Goal: Task Accomplishment & Management: Complete application form

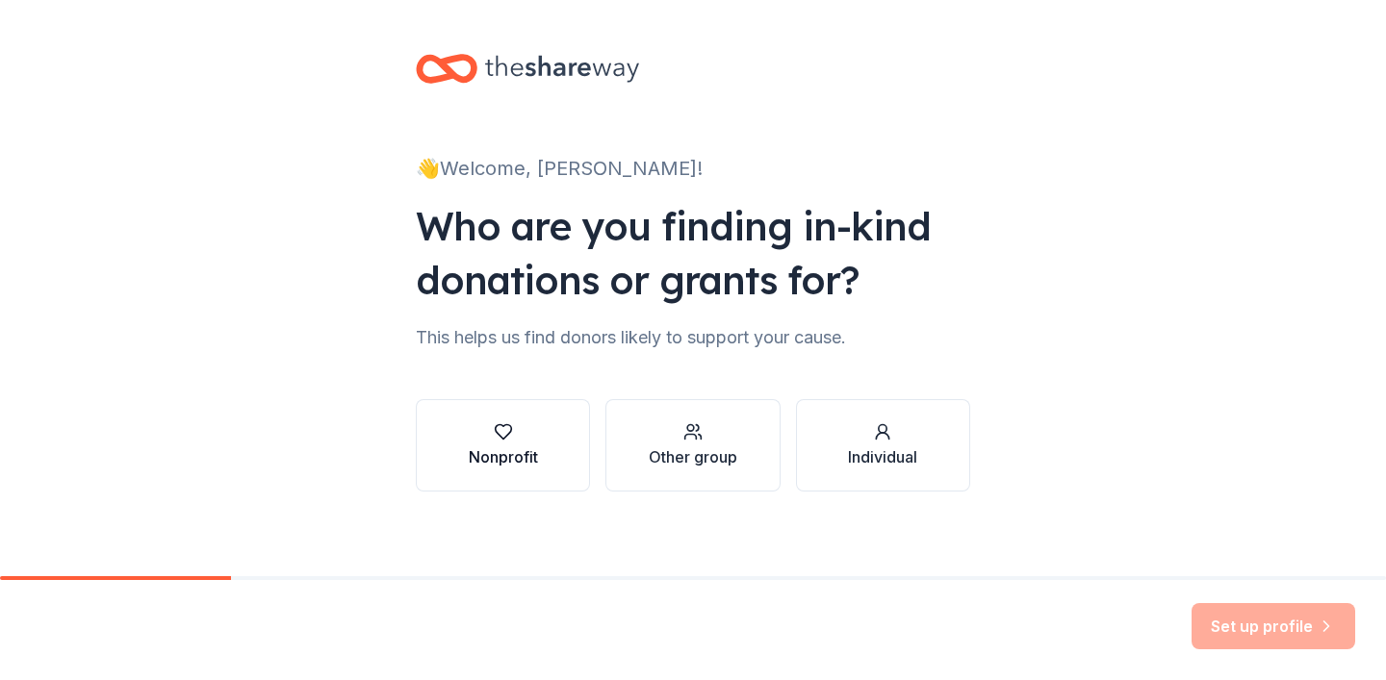
click at [541, 443] on button "Nonprofit" at bounding box center [503, 445] width 174 height 92
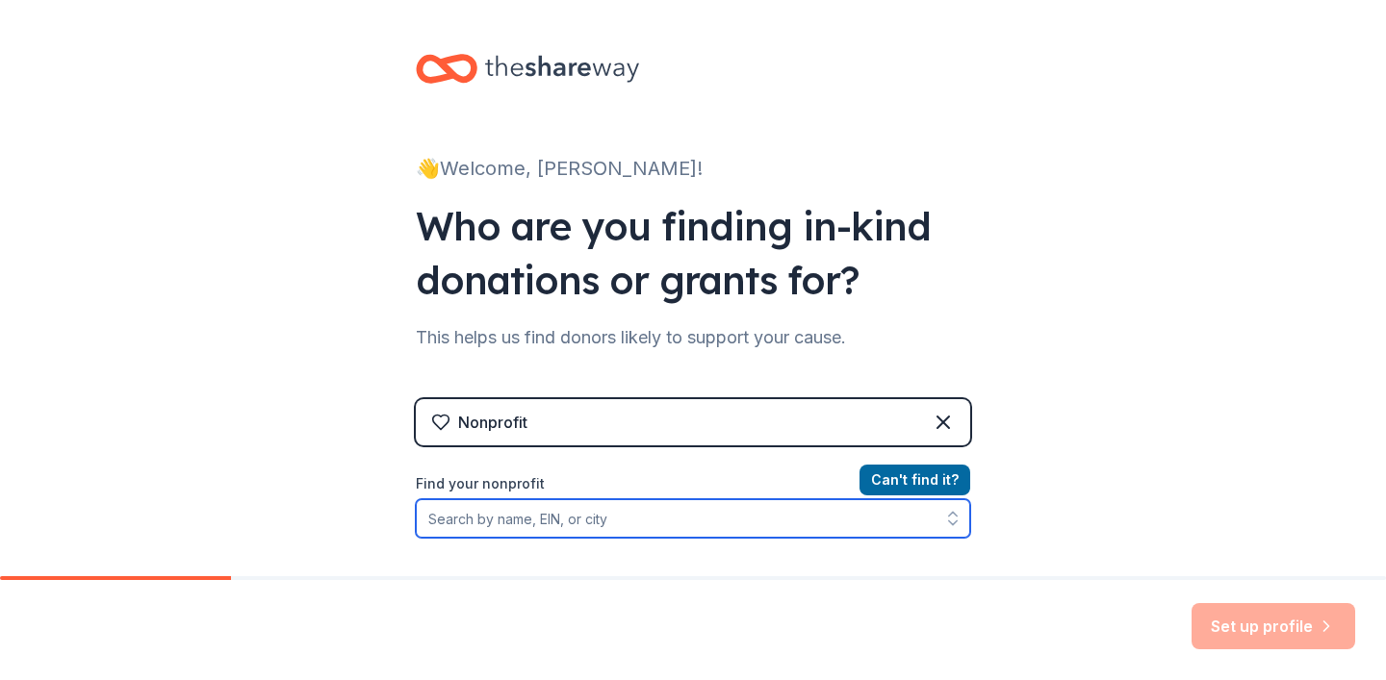
click at [721, 514] on input "Find your nonprofit" at bounding box center [693, 518] width 554 height 38
type input "Writers Inc"
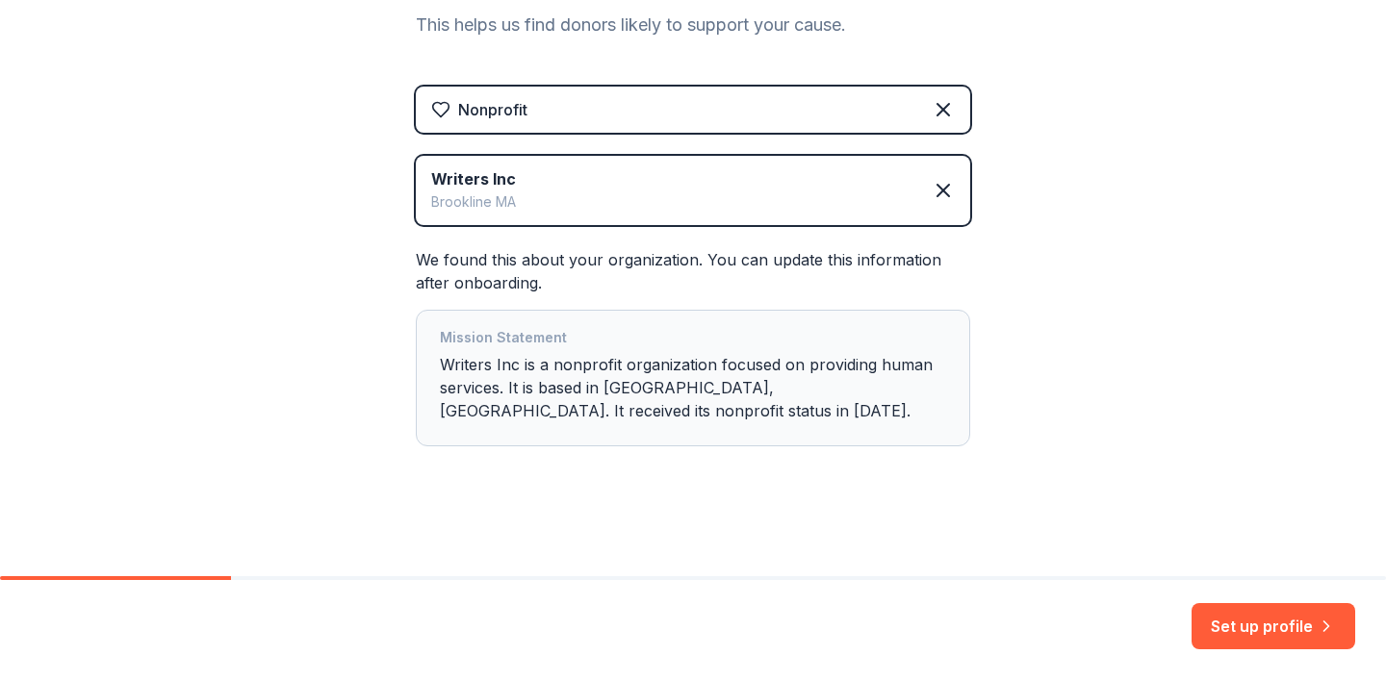
scroll to position [314, 0]
click at [1263, 628] on button "Set up profile" at bounding box center [1273, 626] width 164 height 46
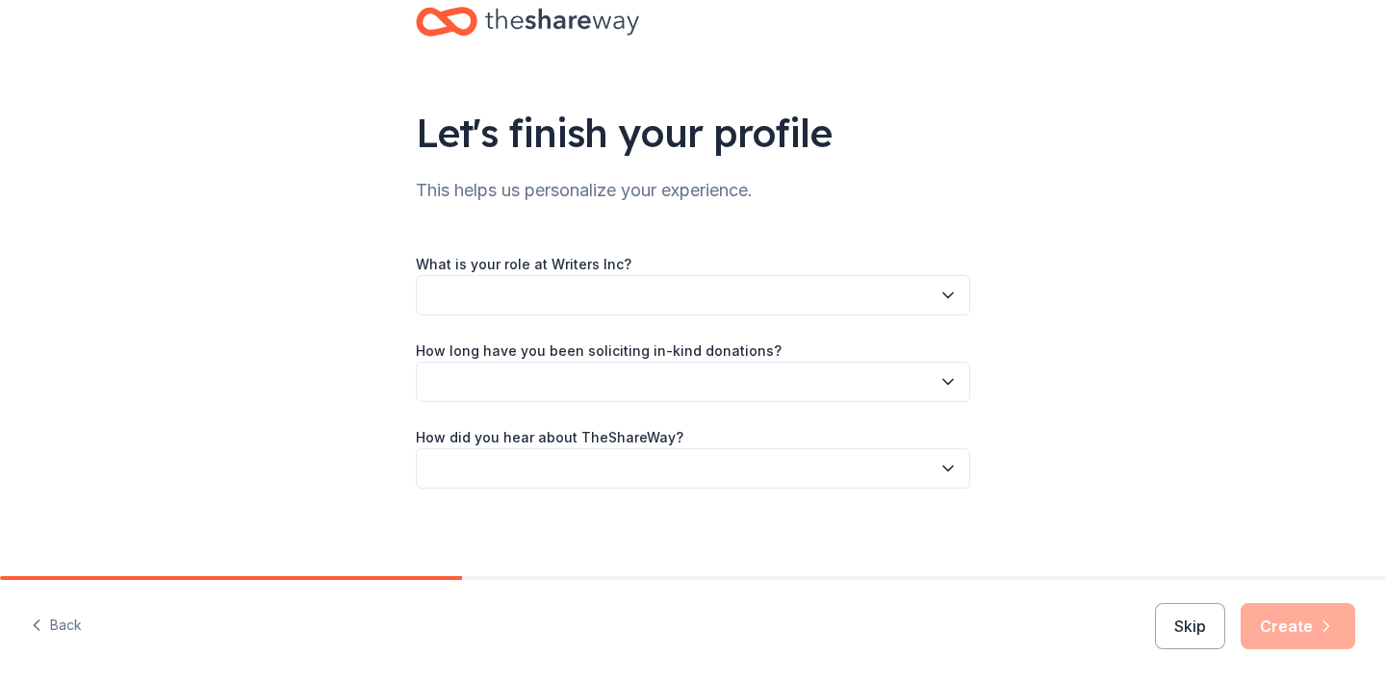
scroll to position [52, 0]
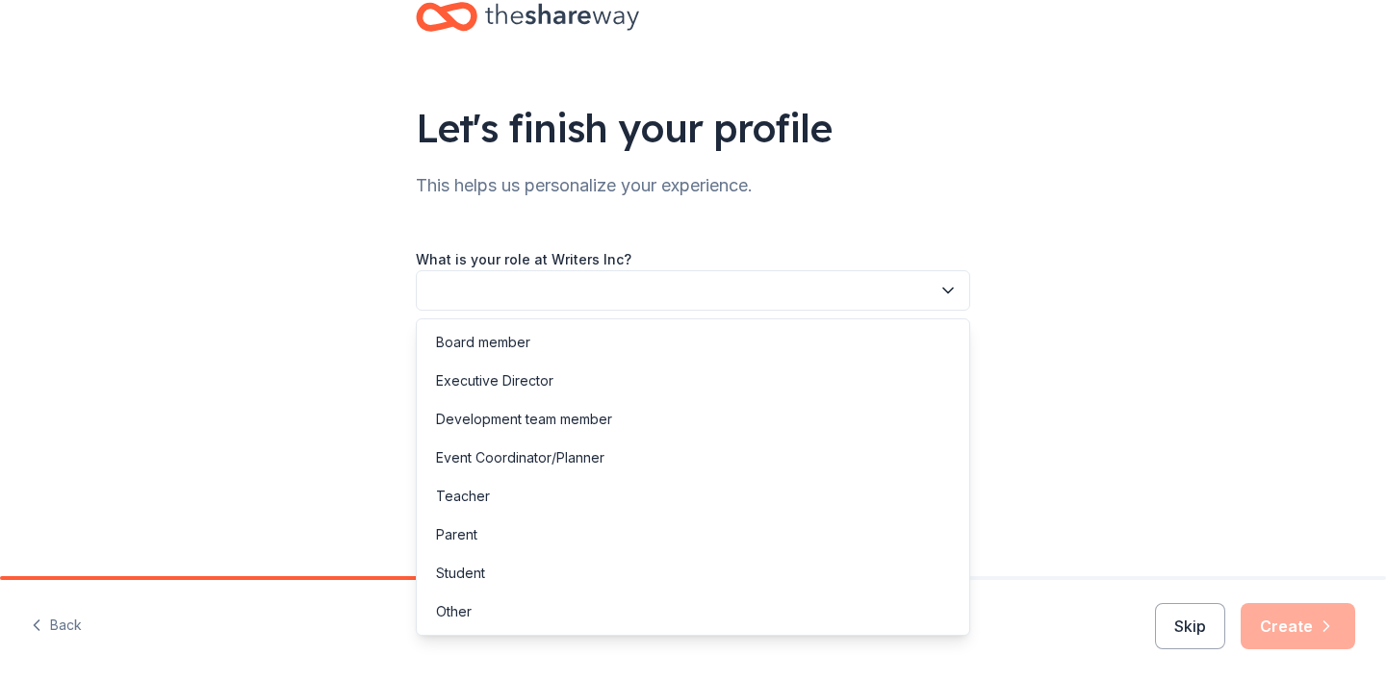
click at [775, 282] on button "button" at bounding box center [693, 290] width 554 height 40
click at [663, 371] on div "Executive Director" at bounding box center [693, 381] width 545 height 38
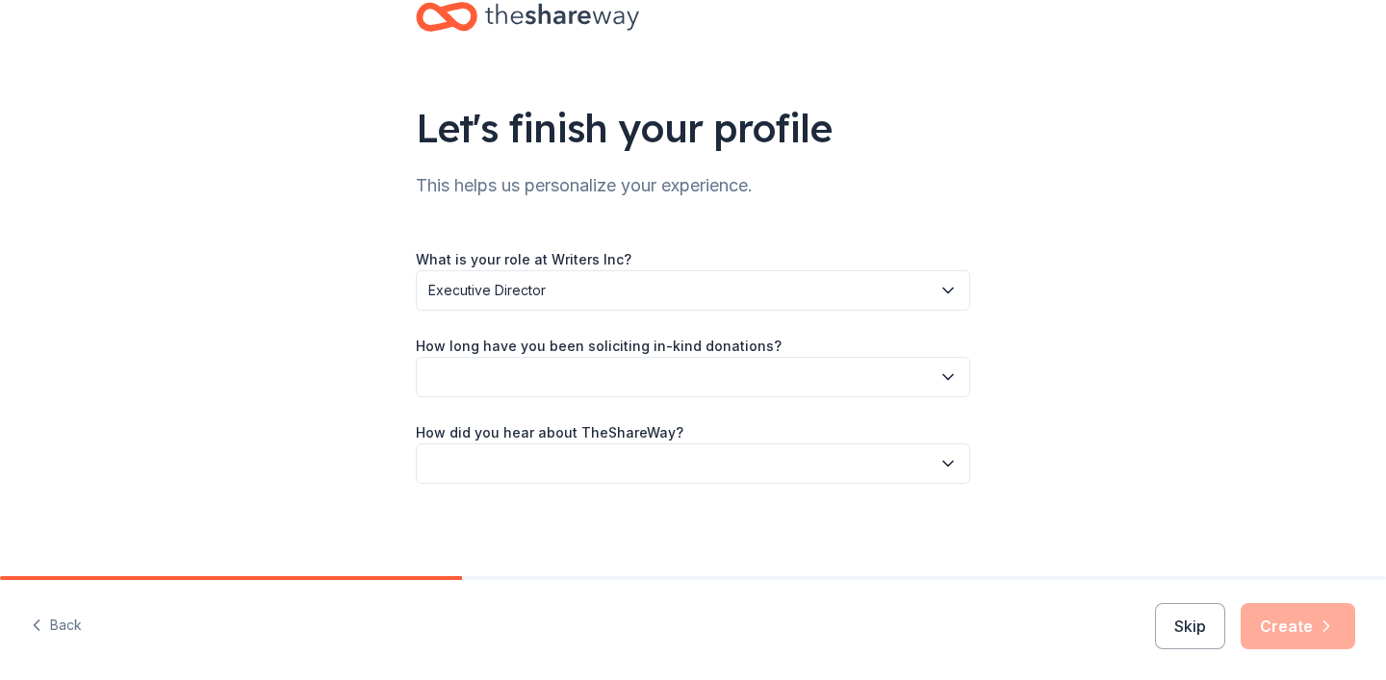
click at [663, 371] on button "button" at bounding box center [693, 377] width 554 height 40
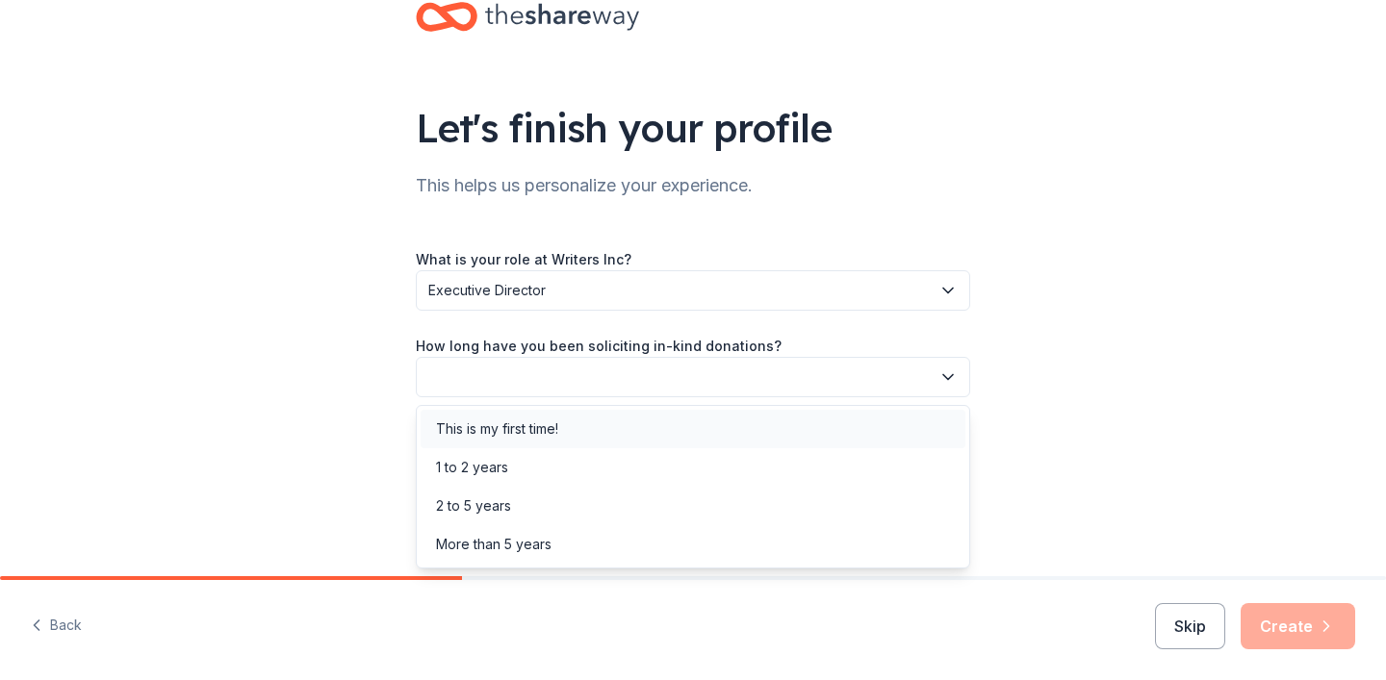
click at [603, 426] on div "This is my first time!" at bounding box center [693, 429] width 545 height 38
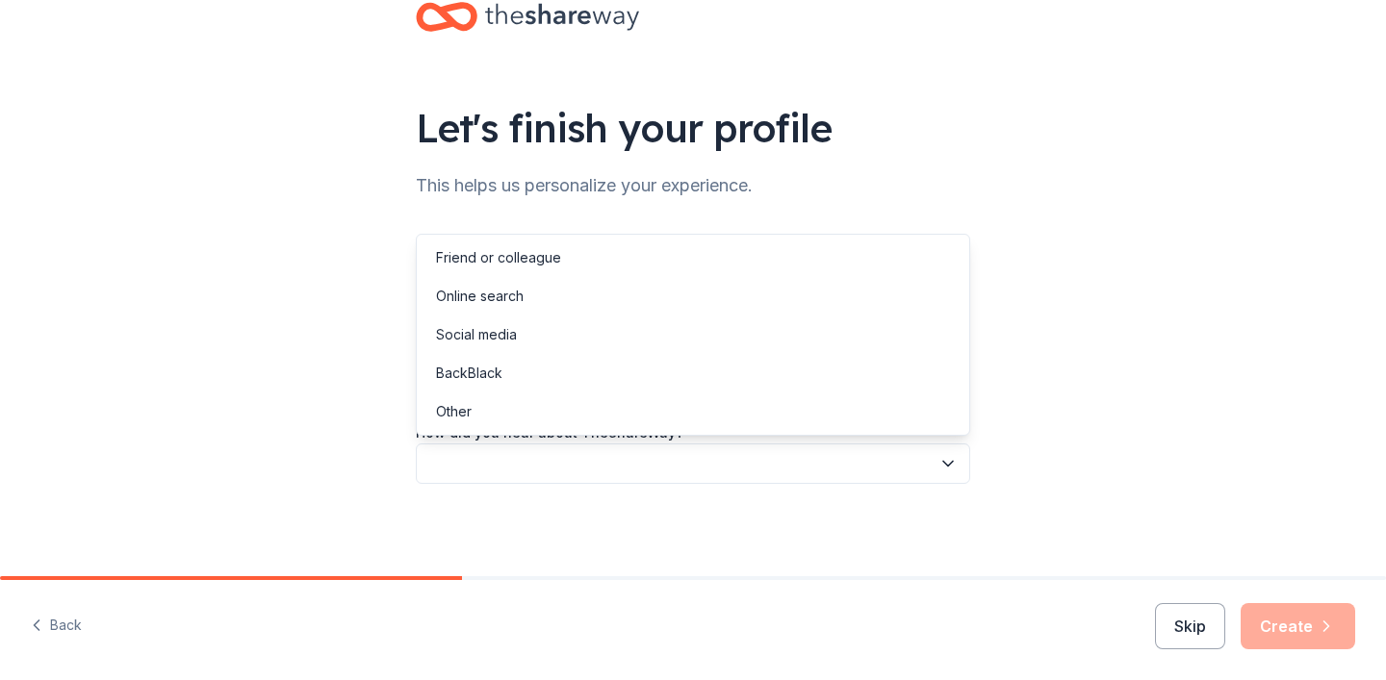
click at [590, 461] on button "button" at bounding box center [693, 464] width 554 height 40
click at [579, 302] on div "Online search" at bounding box center [693, 296] width 545 height 38
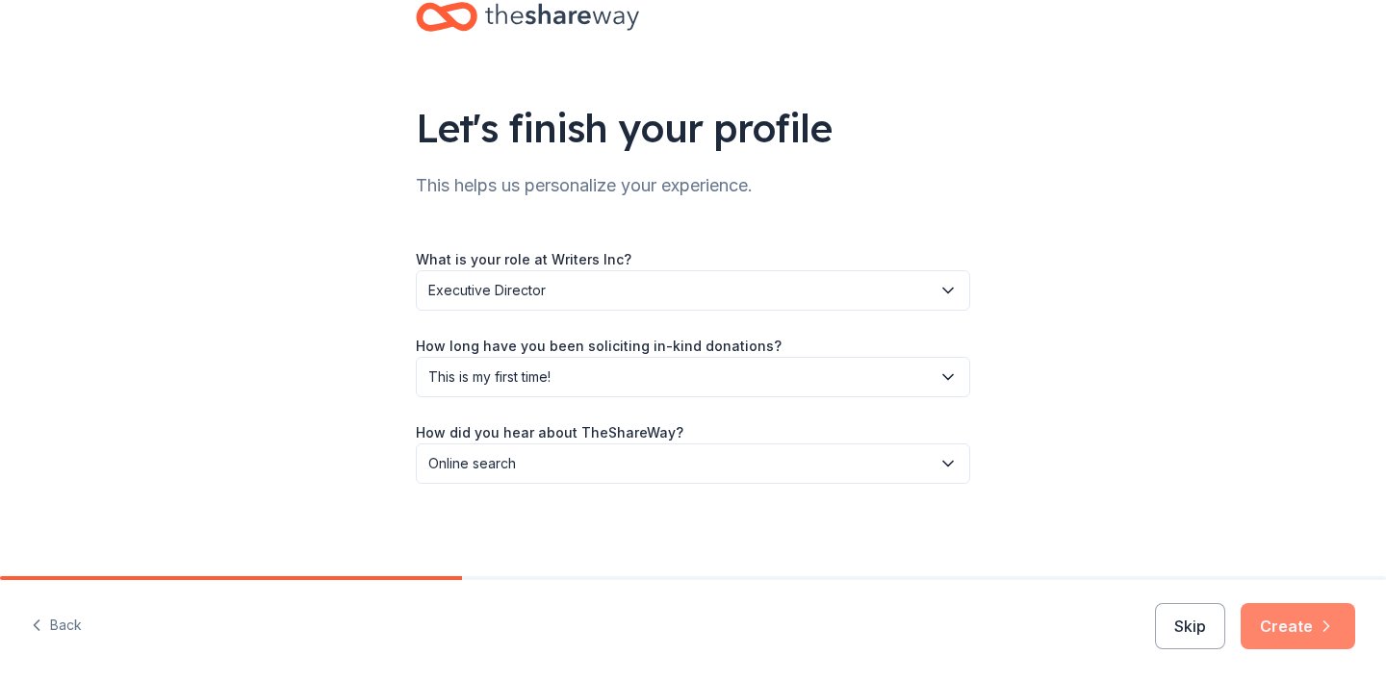
click at [1287, 636] on button "Create" at bounding box center [1298, 626] width 115 height 46
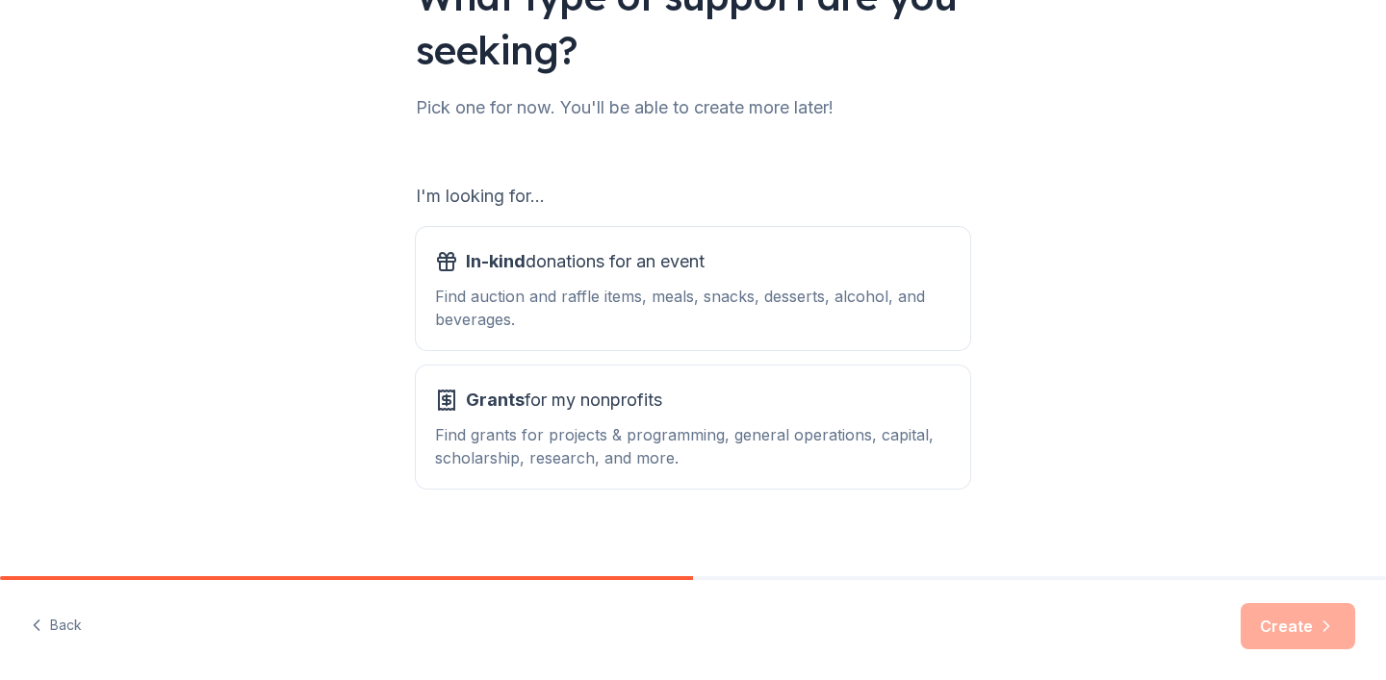
scroll to position [187, 0]
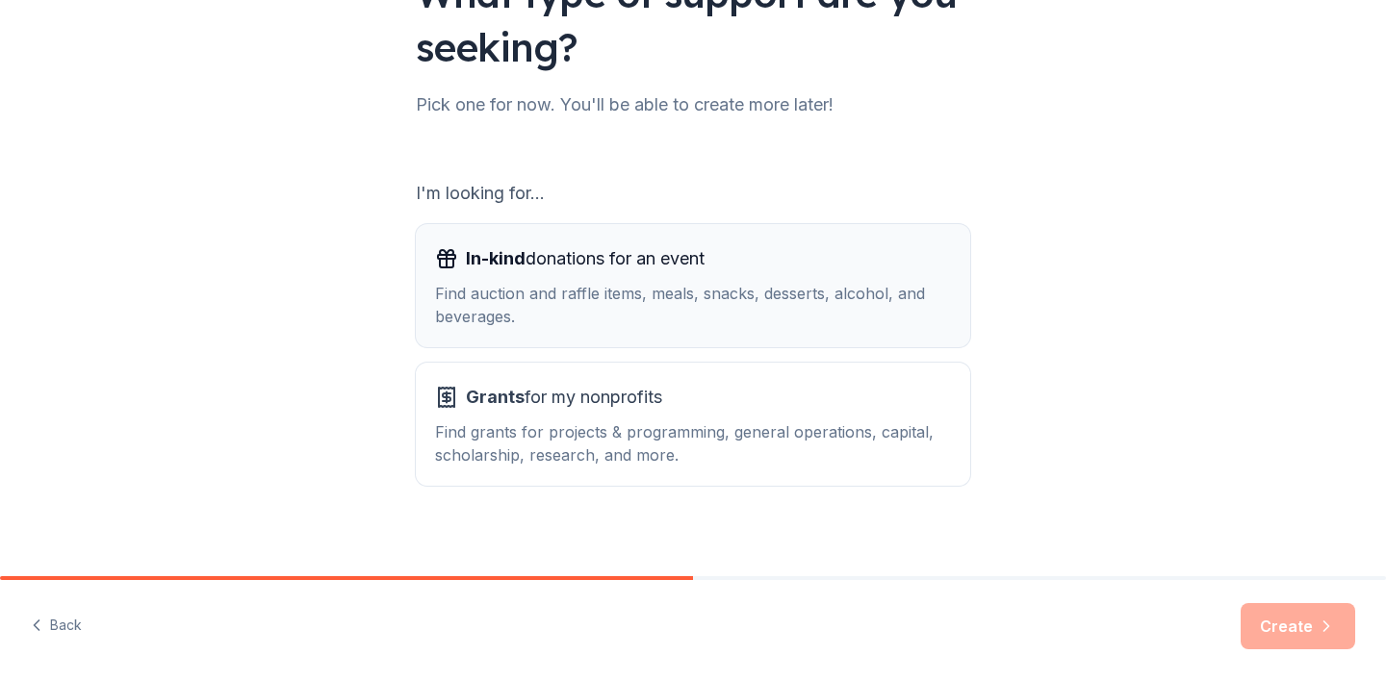
click at [880, 287] on div "Find auction and raffle items, meals, snacks, desserts, alcohol, and beverages." at bounding box center [693, 305] width 516 height 46
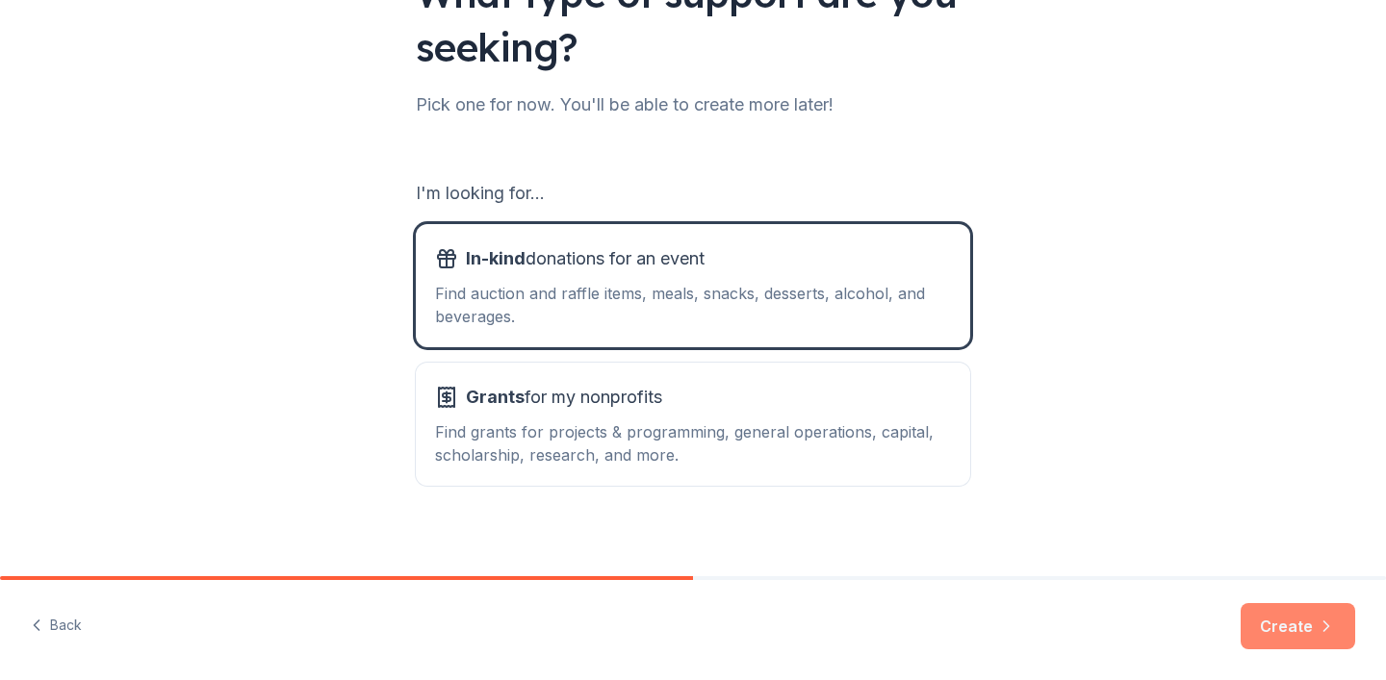
click at [1296, 634] on button "Create" at bounding box center [1298, 626] width 115 height 46
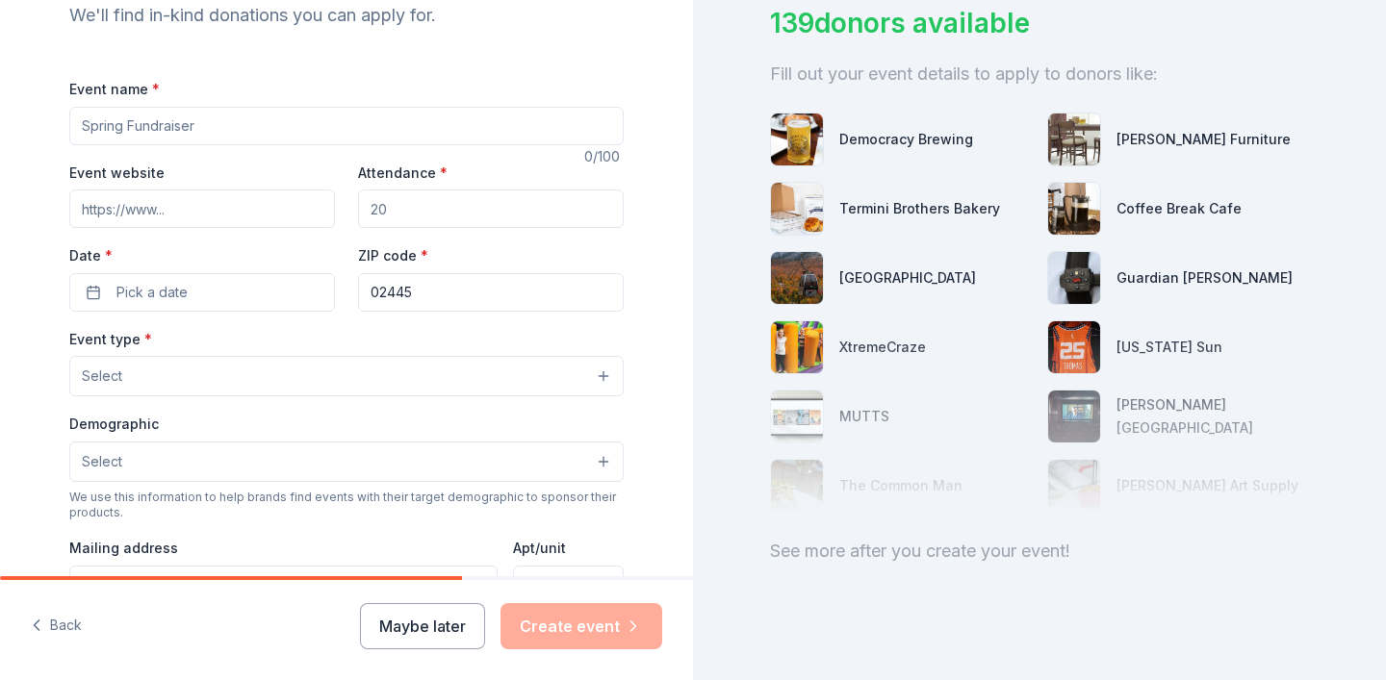
scroll to position [227, 0]
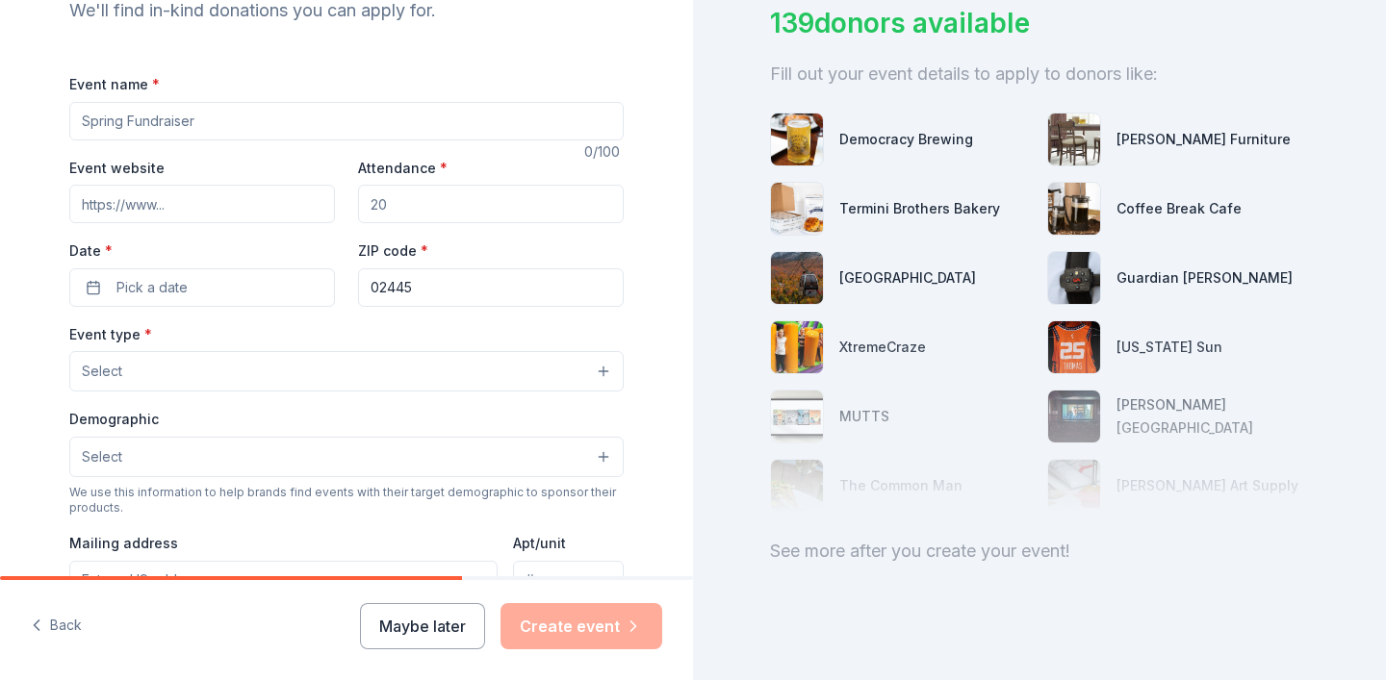
click at [264, 126] on input "Event name *" at bounding box center [346, 121] width 554 height 38
click at [258, 151] on div "Event name * Book 4 /100 Event website Attendance * Date * Pick a date ZIP code…" at bounding box center [346, 519] width 554 height 889
click at [258, 141] on input "Book" at bounding box center [346, 124] width 554 height 38
type input "Bookworm Bash"
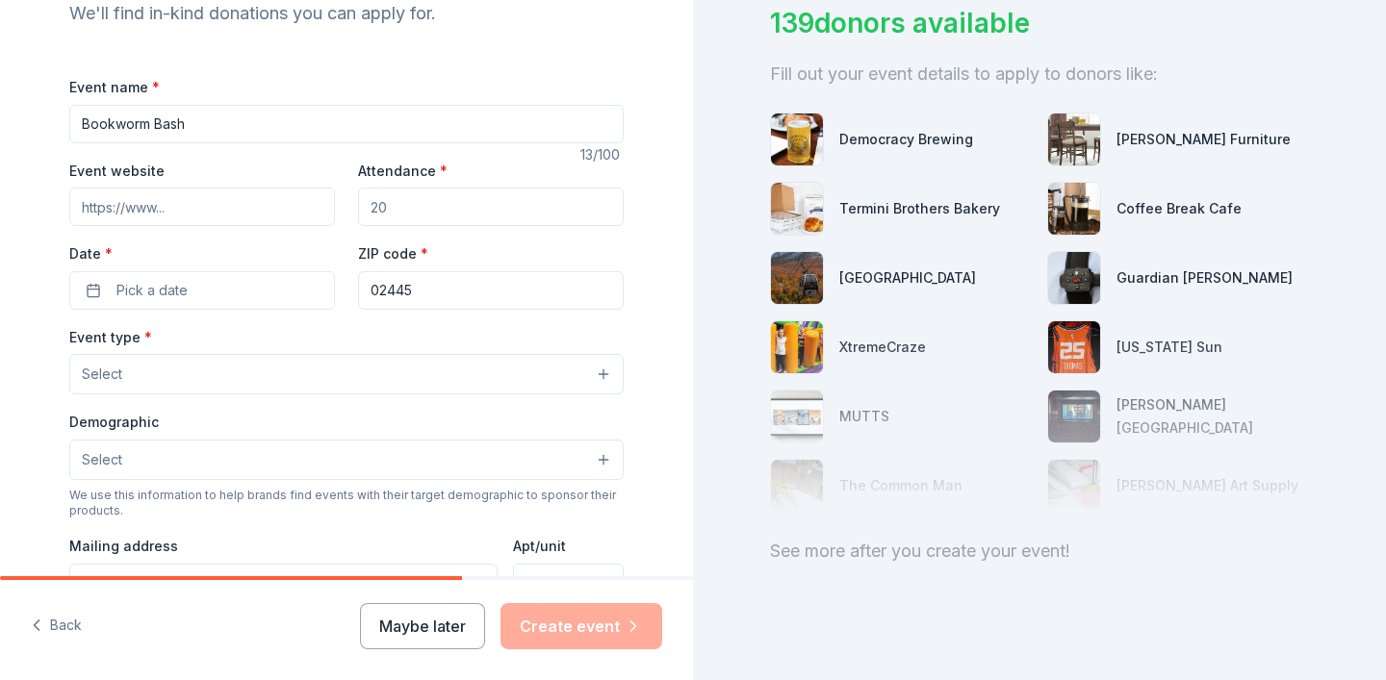
click at [410, 31] on div "Tell us about your event. We'll find in-kind donations you can apply for. Event…" at bounding box center [346, 416] width 616 height 1281
click at [400, 207] on input "Attendance *" at bounding box center [491, 207] width 266 height 38
type input "75"
click at [190, 290] on button "Pick a date" at bounding box center [202, 290] width 266 height 38
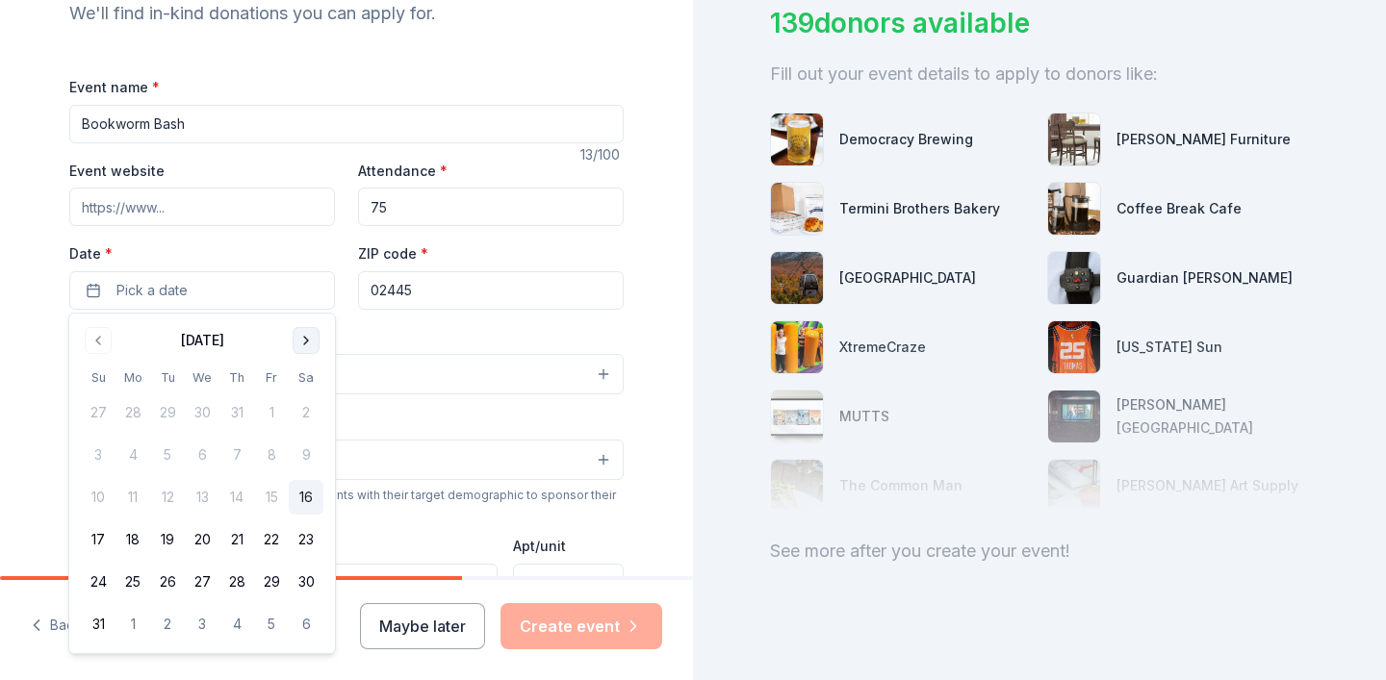
click at [307, 345] on button "Go to next month" at bounding box center [306, 340] width 27 height 27
click at [310, 452] on button "13" at bounding box center [306, 455] width 35 height 35
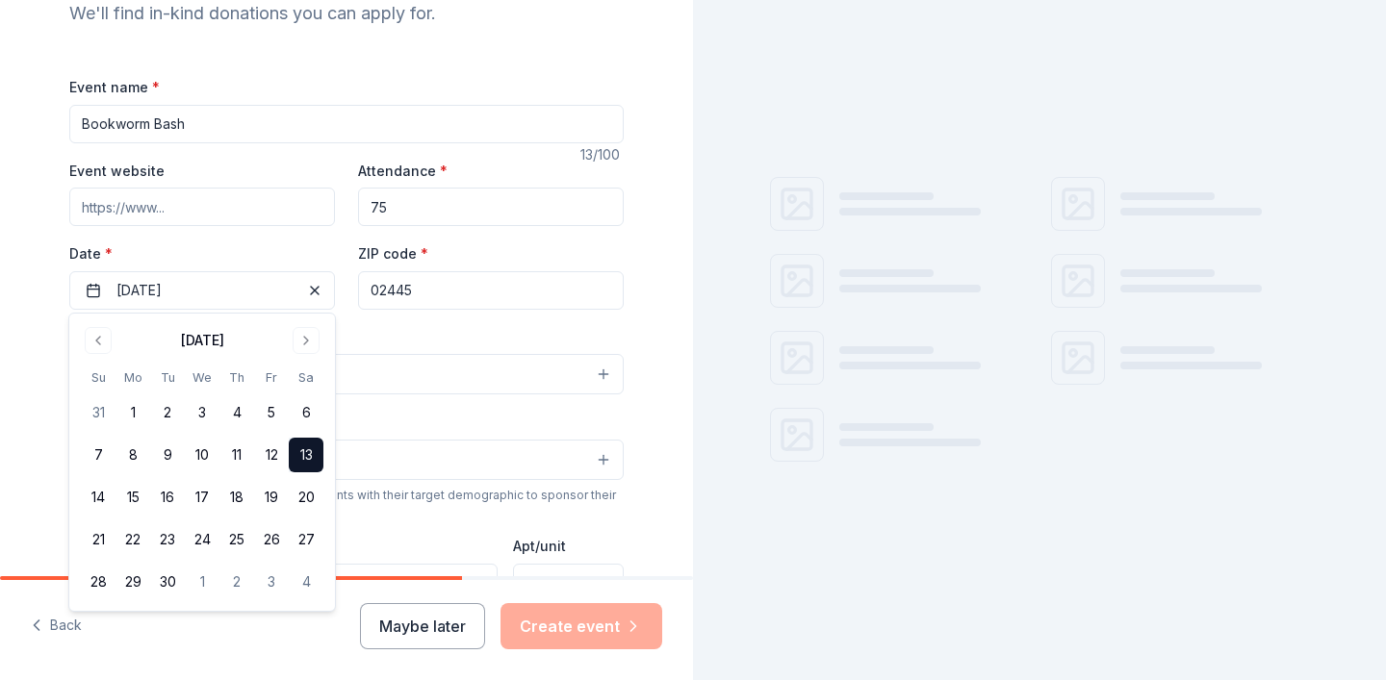
click at [440, 294] on input "02445" at bounding box center [491, 290] width 266 height 38
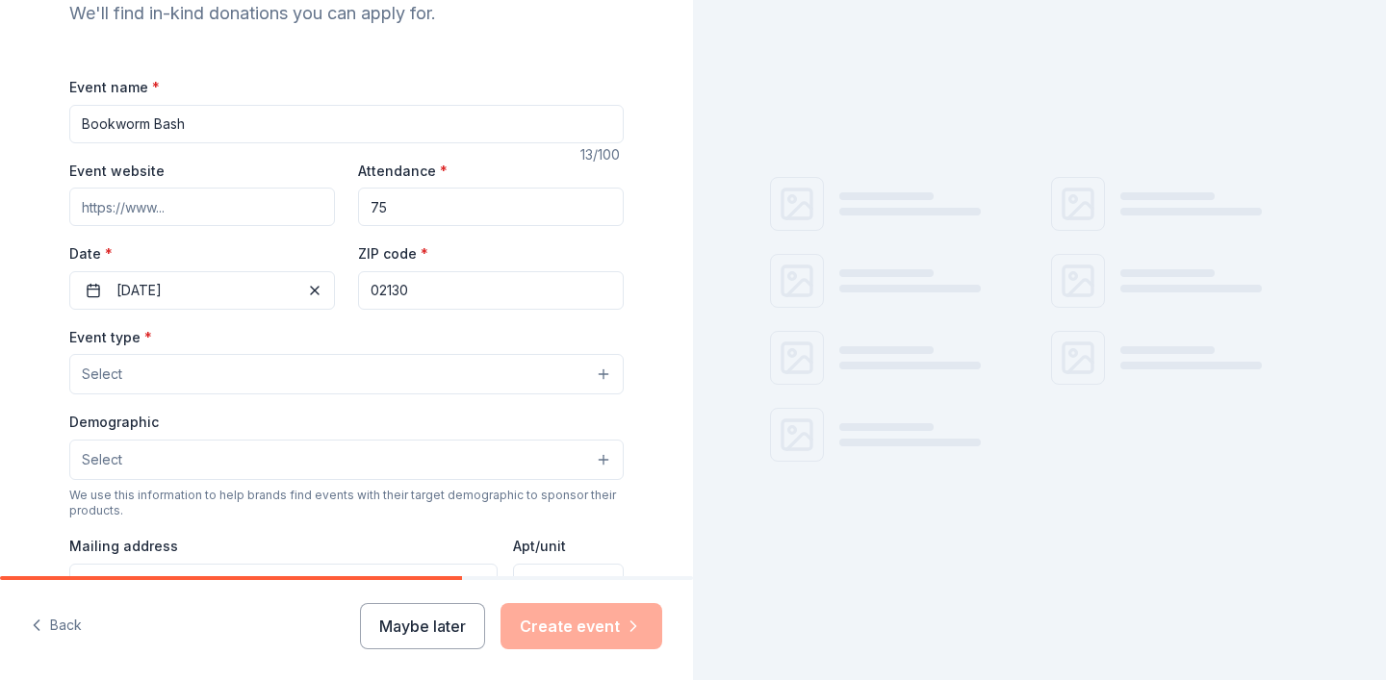
type input "02130"
click at [152, 372] on button "Select" at bounding box center [346, 374] width 554 height 40
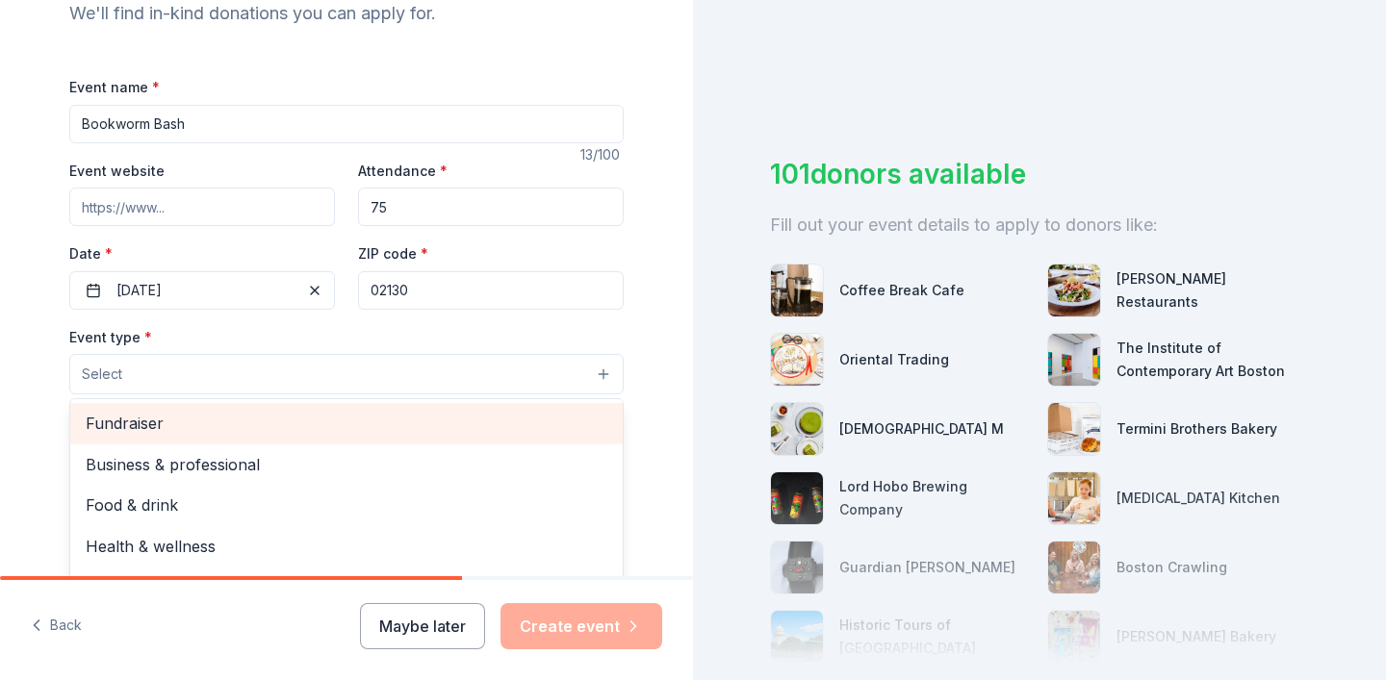
click at [135, 417] on span "Fundraiser" at bounding box center [347, 423] width 522 height 25
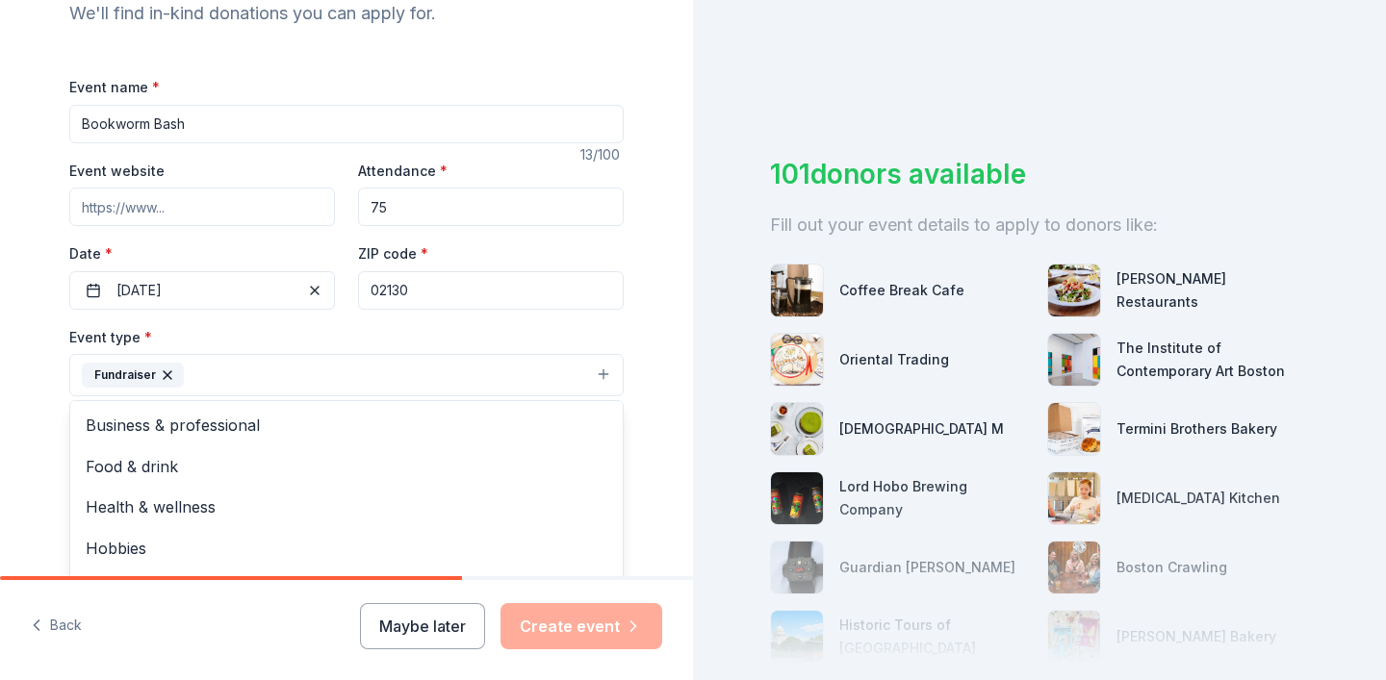
click at [641, 377] on div "Tell us about your event. We'll find in-kind donations you can apply for. Event…" at bounding box center [346, 417] width 616 height 1283
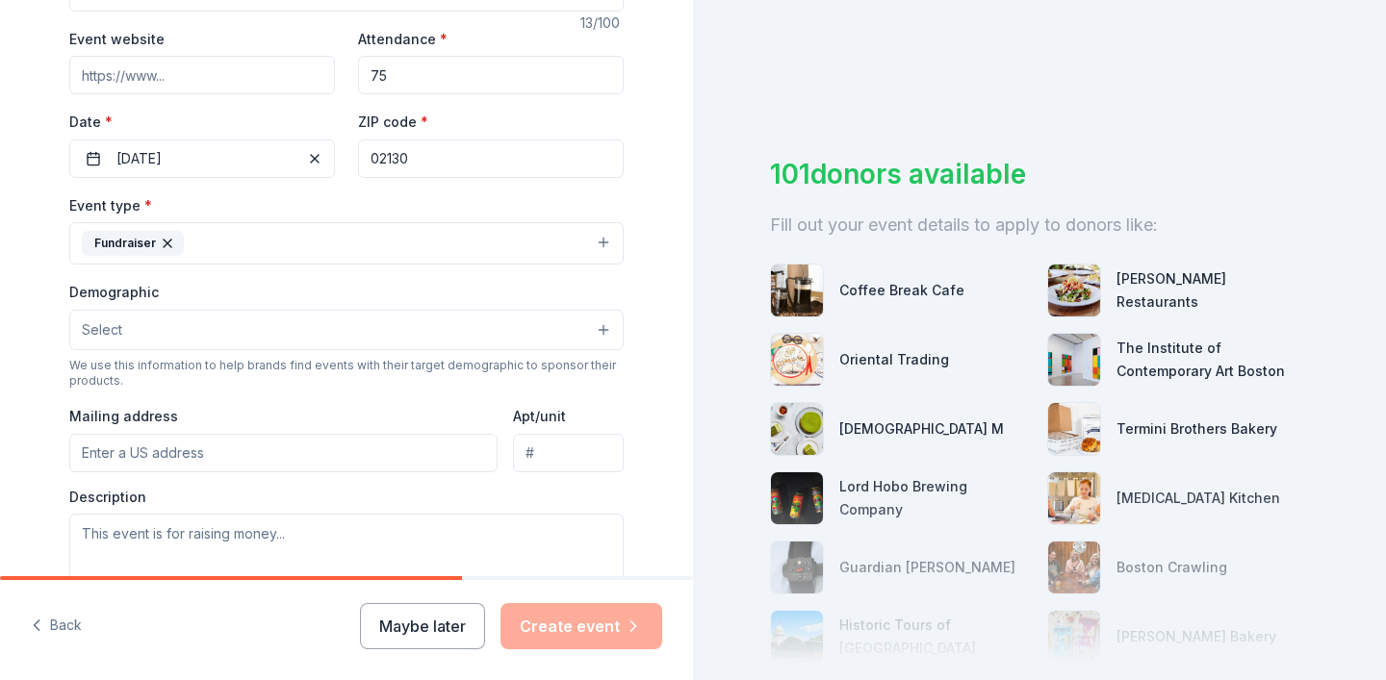
scroll to position [405, 0]
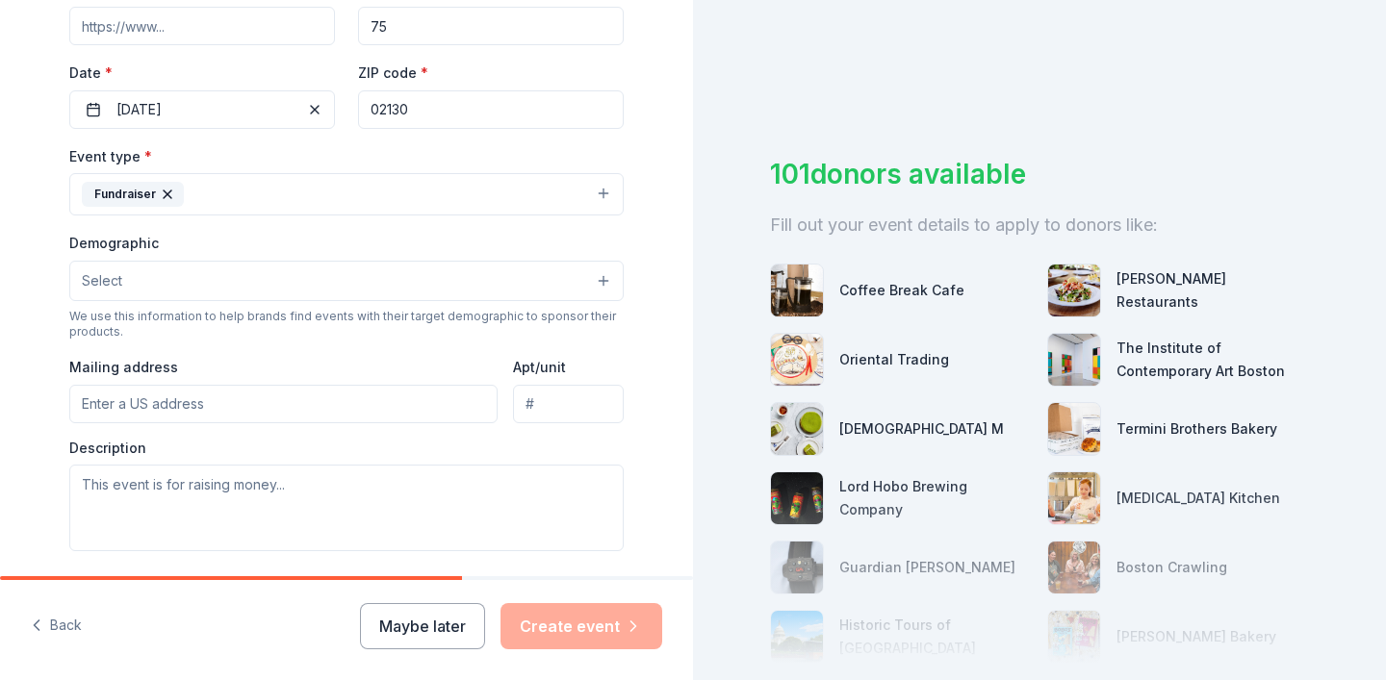
click at [608, 286] on button "Select" at bounding box center [346, 281] width 554 height 40
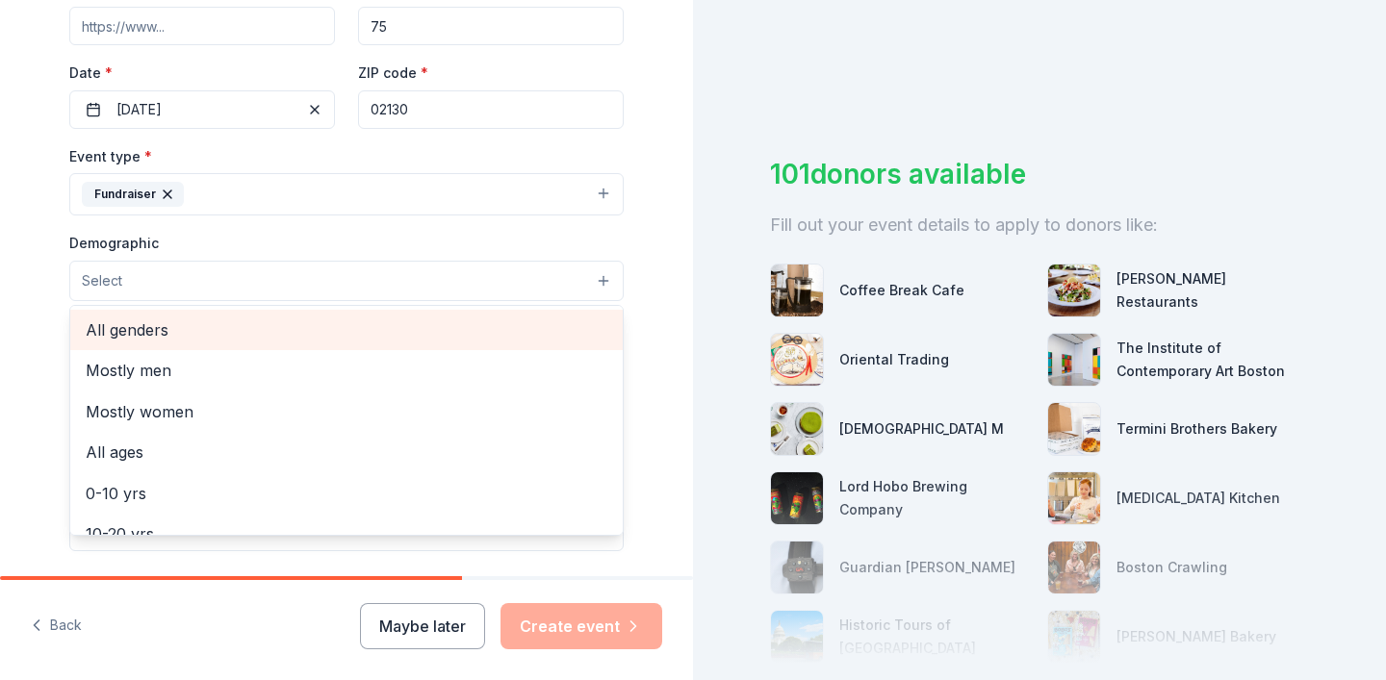
click at [526, 320] on span "All genders" at bounding box center [347, 330] width 522 height 25
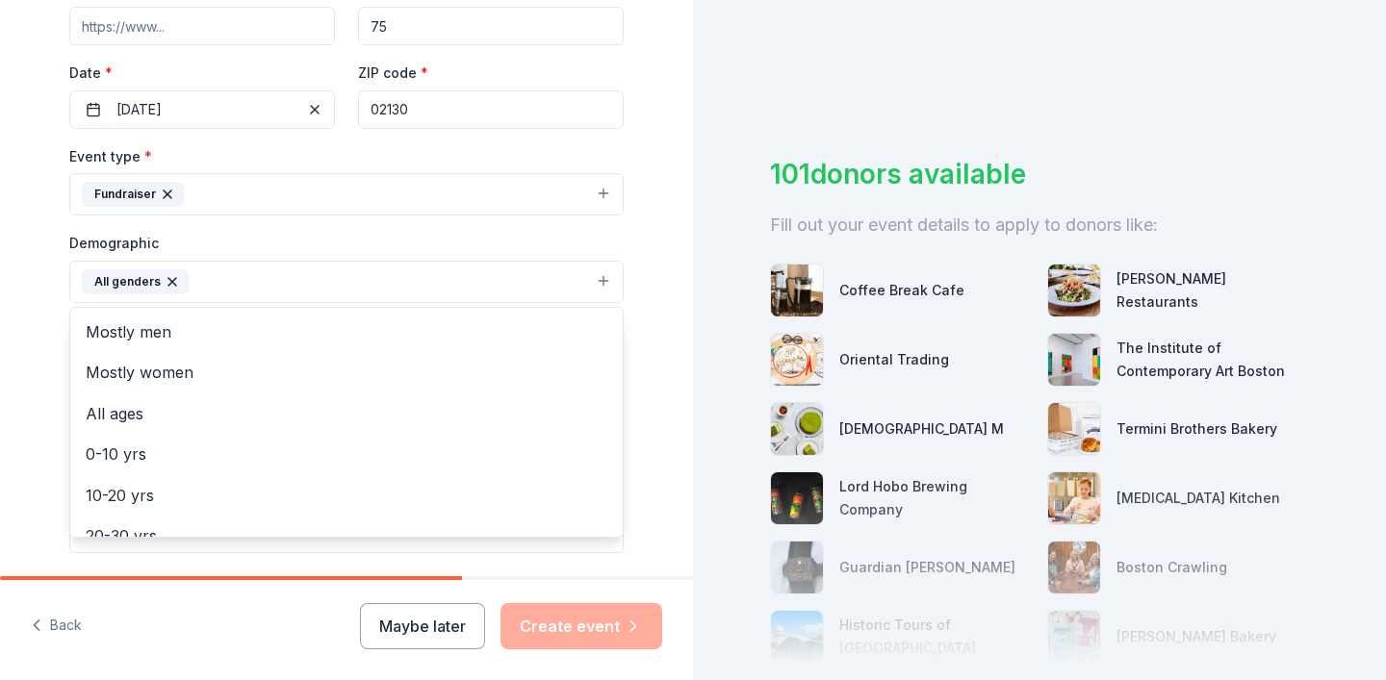
click at [682, 244] on div "Tell us about your event. We'll find in-kind donations you can apply for. Event…" at bounding box center [346, 237] width 693 height 1285
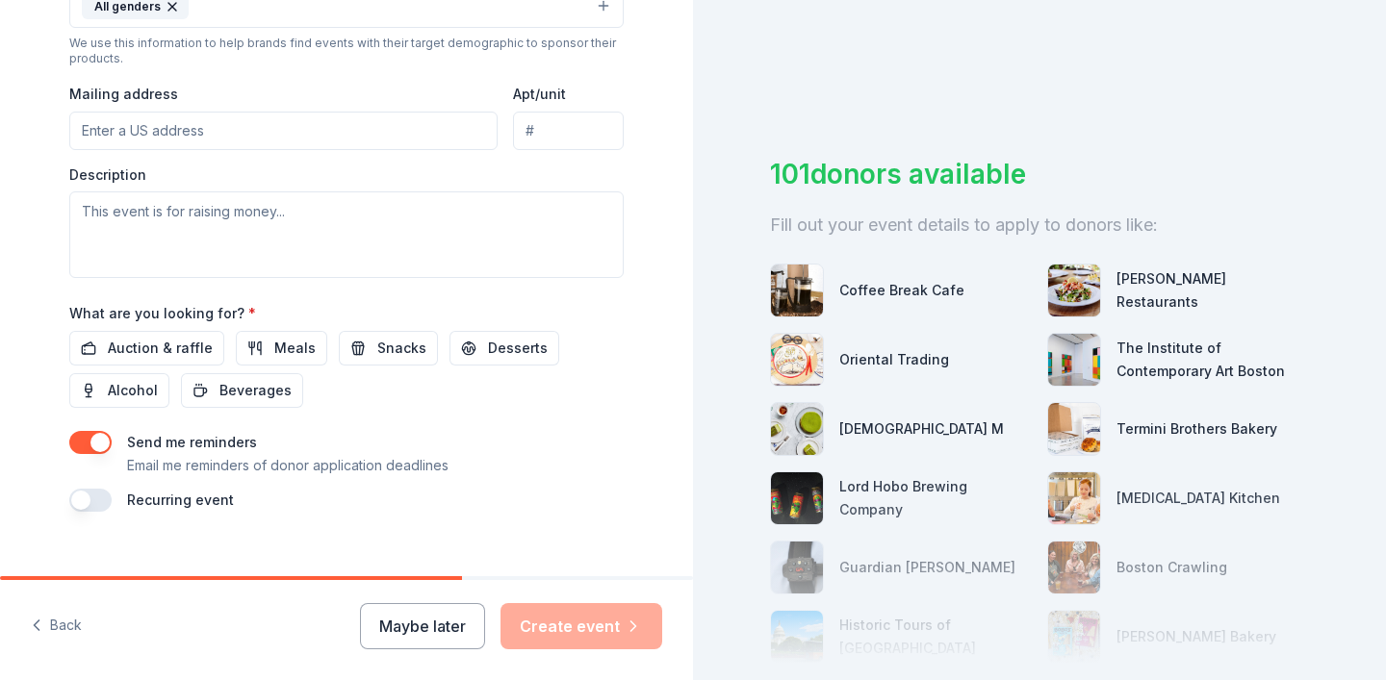
scroll to position [706, 0]
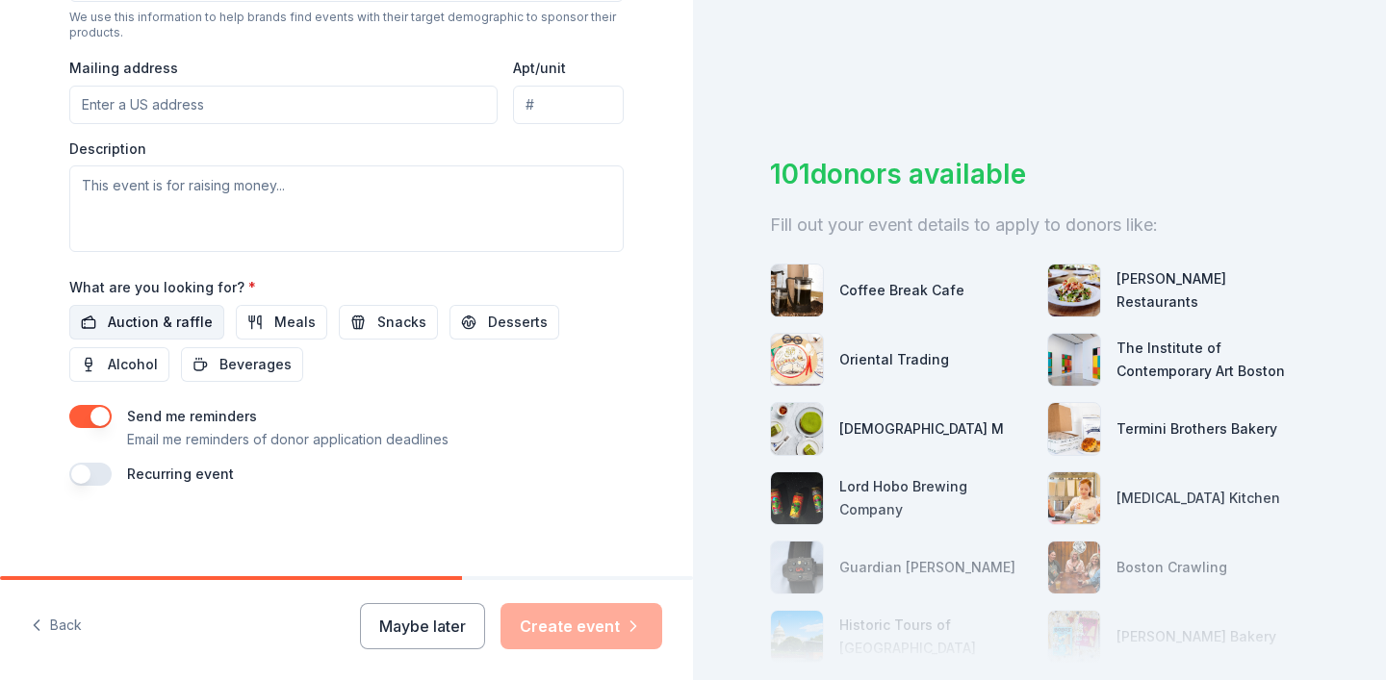
click at [152, 322] on span "Auction & raffle" at bounding box center [160, 322] width 105 height 23
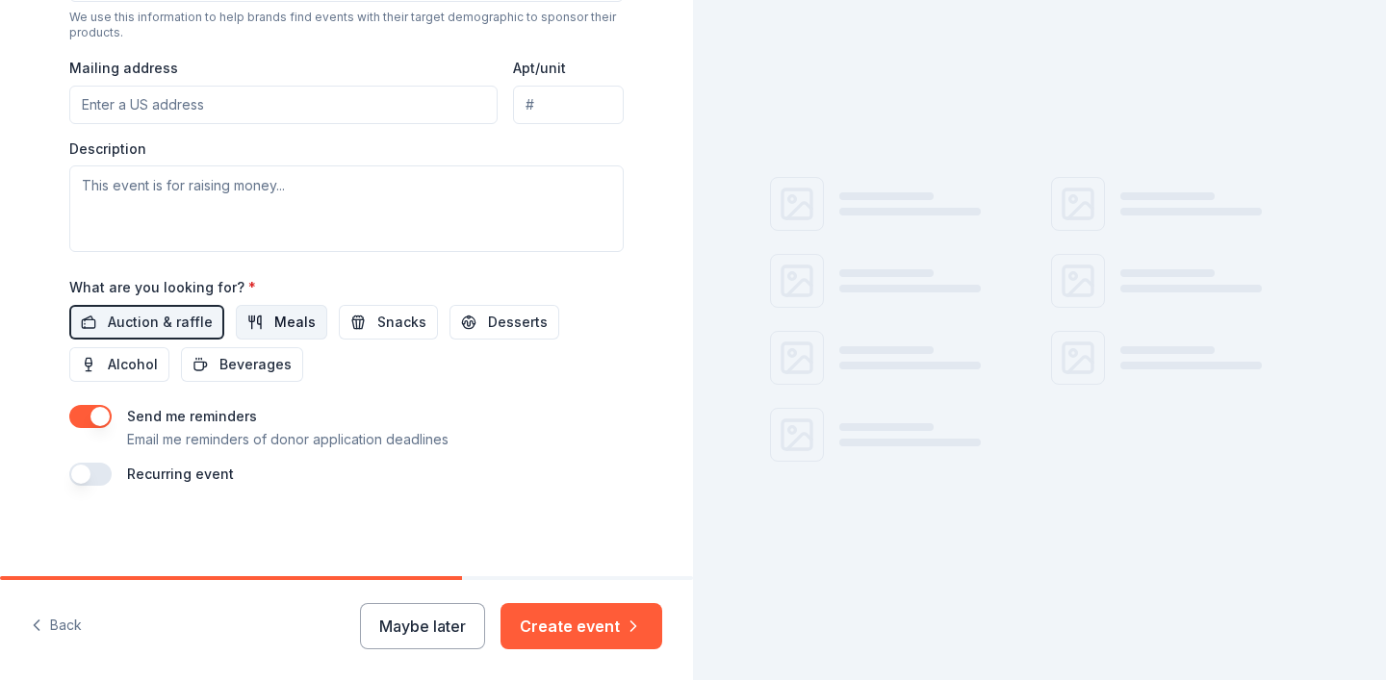
click at [276, 320] on span "Meals" at bounding box center [294, 322] width 41 height 23
click at [399, 325] on span "Snacks" at bounding box center [401, 322] width 49 height 23
click at [494, 326] on span "Desserts" at bounding box center [518, 322] width 60 height 23
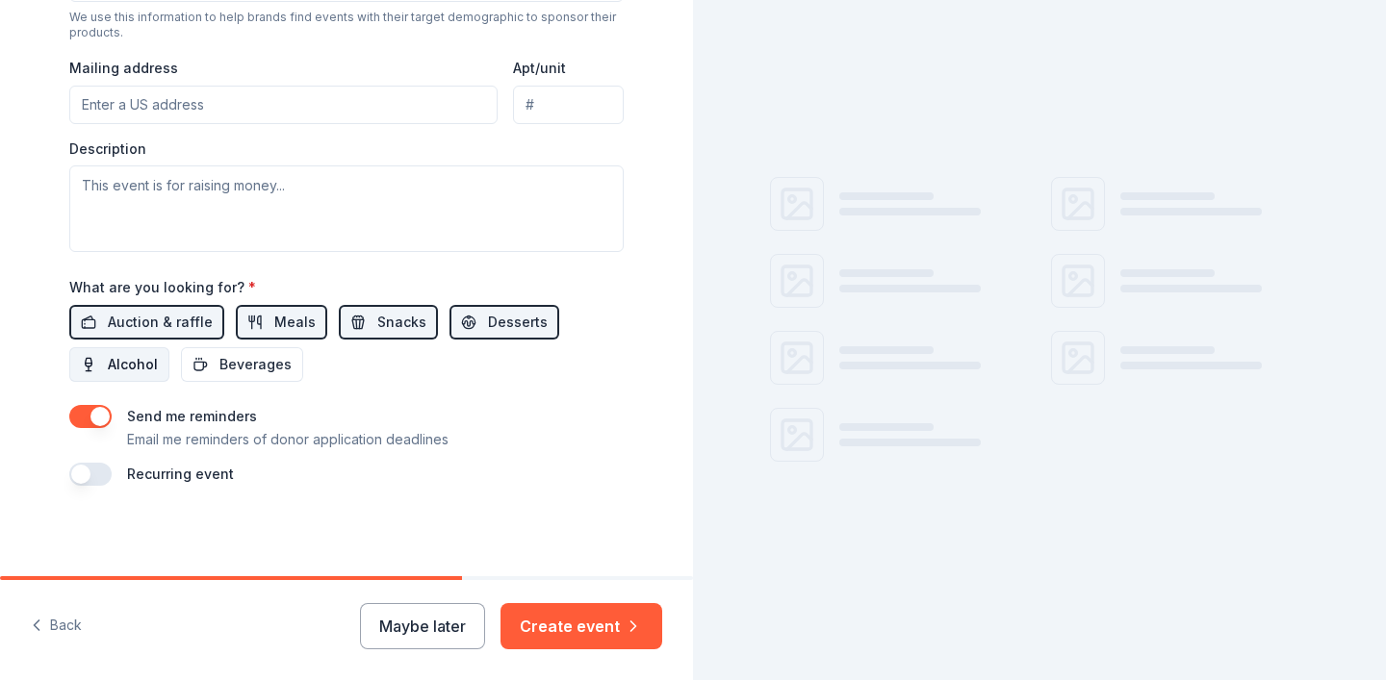
click at [137, 363] on span "Alcohol" at bounding box center [133, 364] width 50 height 23
click at [243, 370] on span "Beverages" at bounding box center [255, 364] width 72 height 23
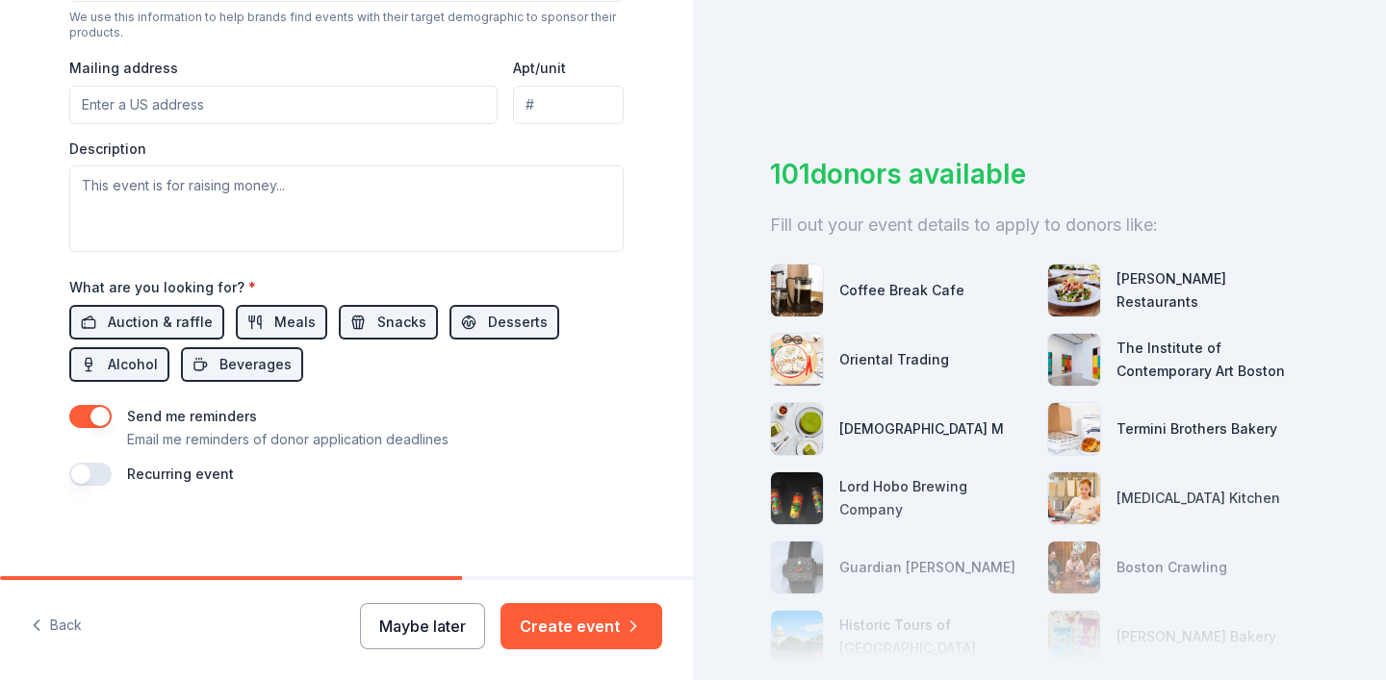
click at [480, 627] on button "Maybe later" at bounding box center [422, 626] width 125 height 46
click at [607, 625] on button "Create event" at bounding box center [581, 626] width 162 height 46
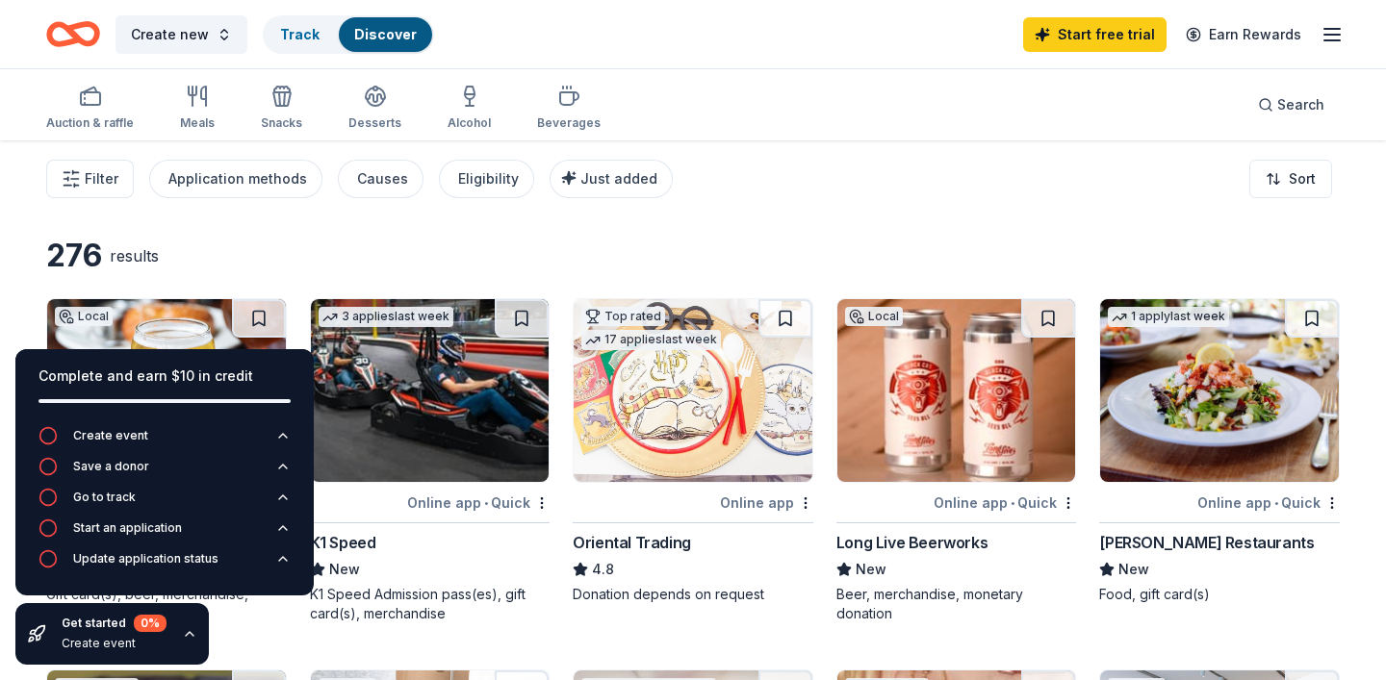
click at [614, 243] on div "276 results" at bounding box center [692, 256] width 1293 height 38
click at [306, 243] on div "276 results" at bounding box center [297, 256] width 503 height 38
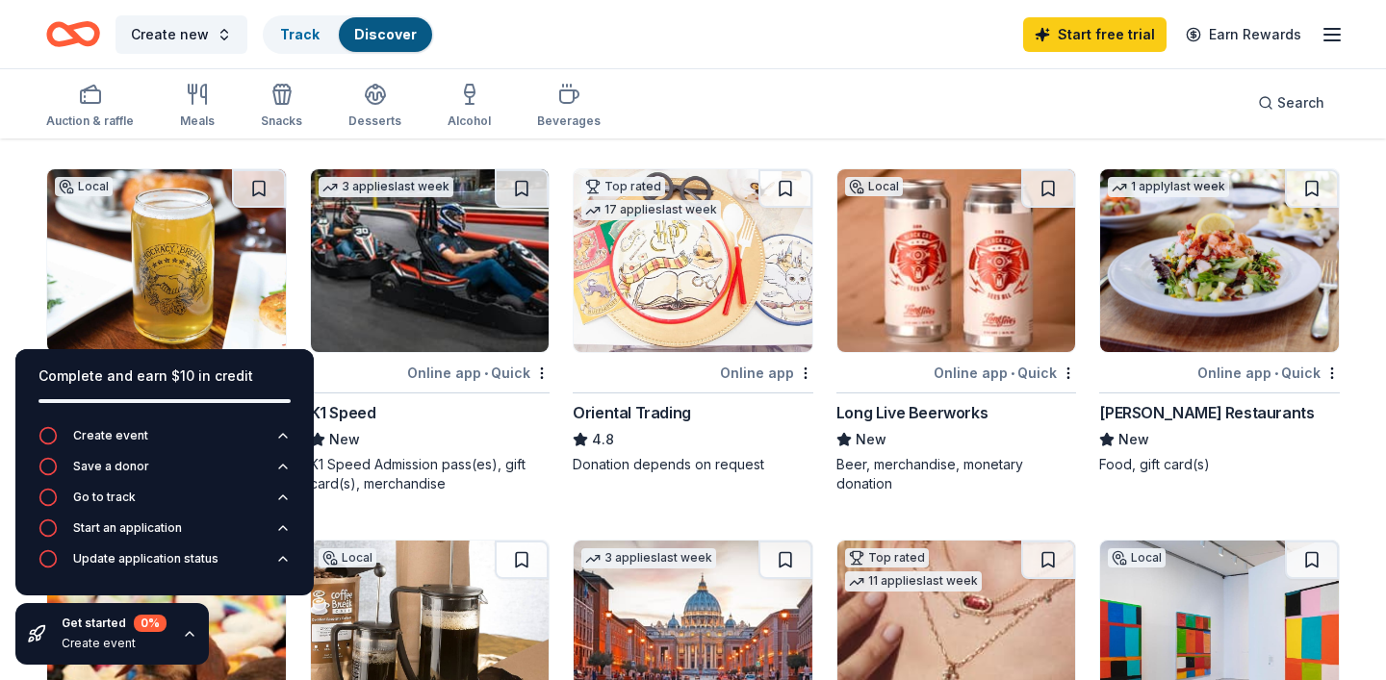
click at [296, 379] on div "Complete and earn $10 in credit" at bounding box center [164, 387] width 298 height 77
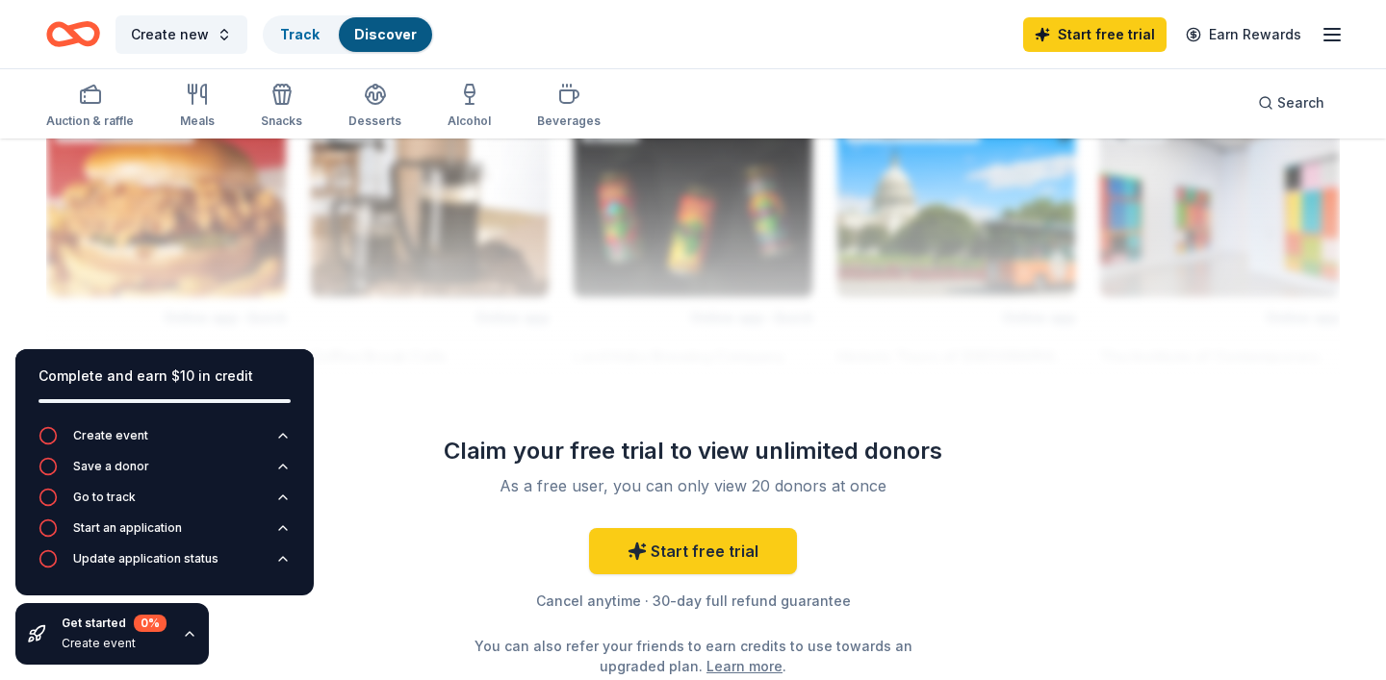
scroll to position [1722, 0]
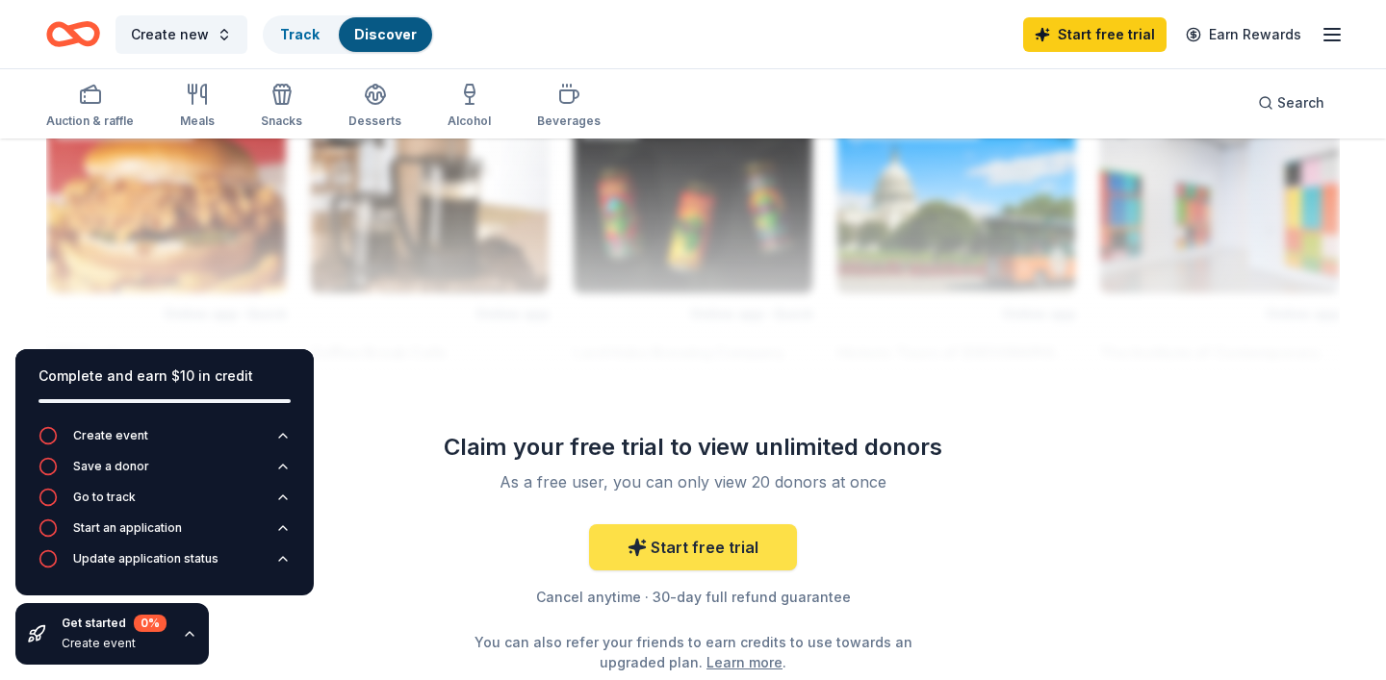
click at [693, 551] on link "Start free trial" at bounding box center [693, 548] width 208 height 46
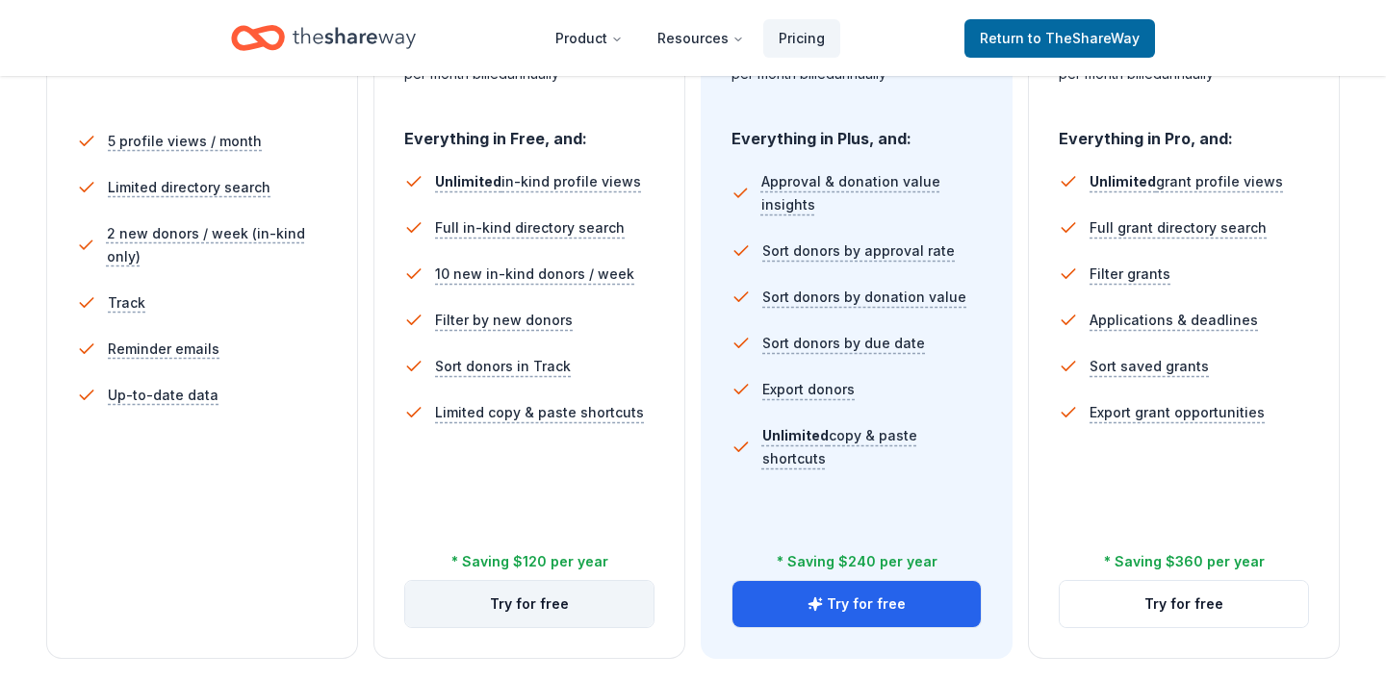
scroll to position [551, 0]
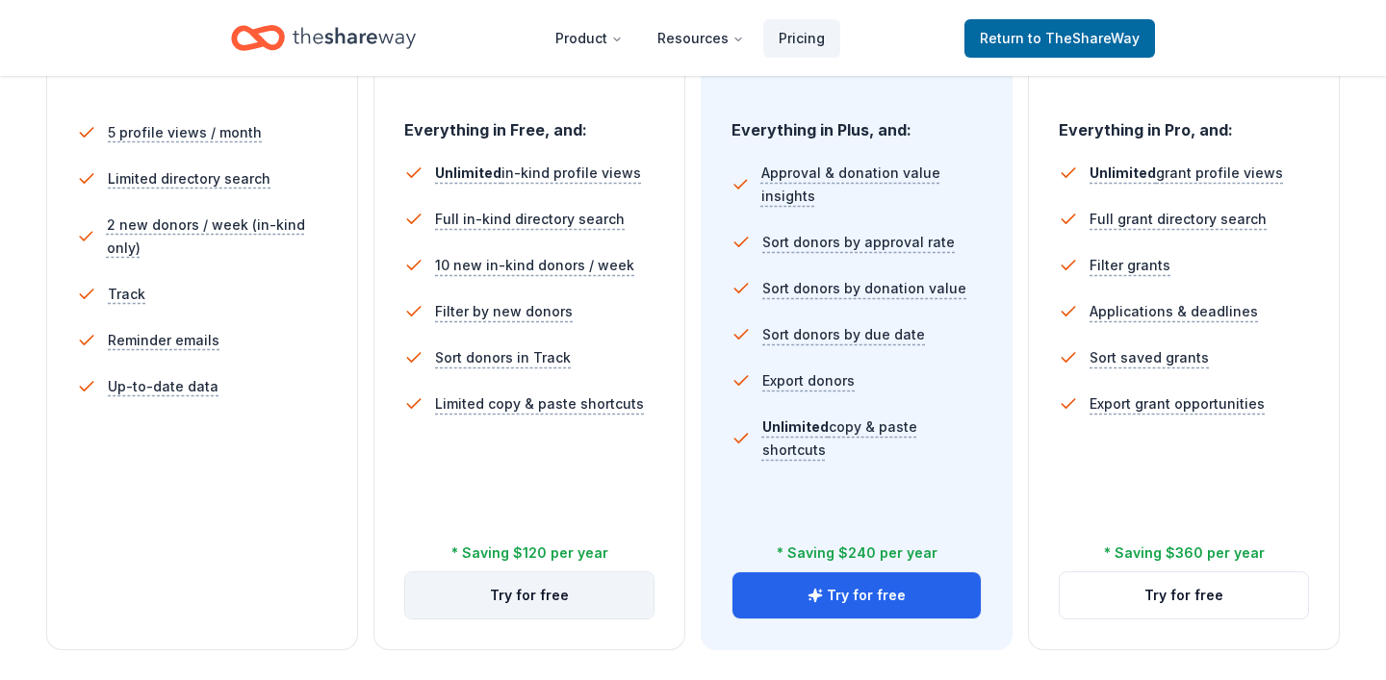
click at [564, 602] on button "Try for free" at bounding box center [529, 596] width 248 height 46
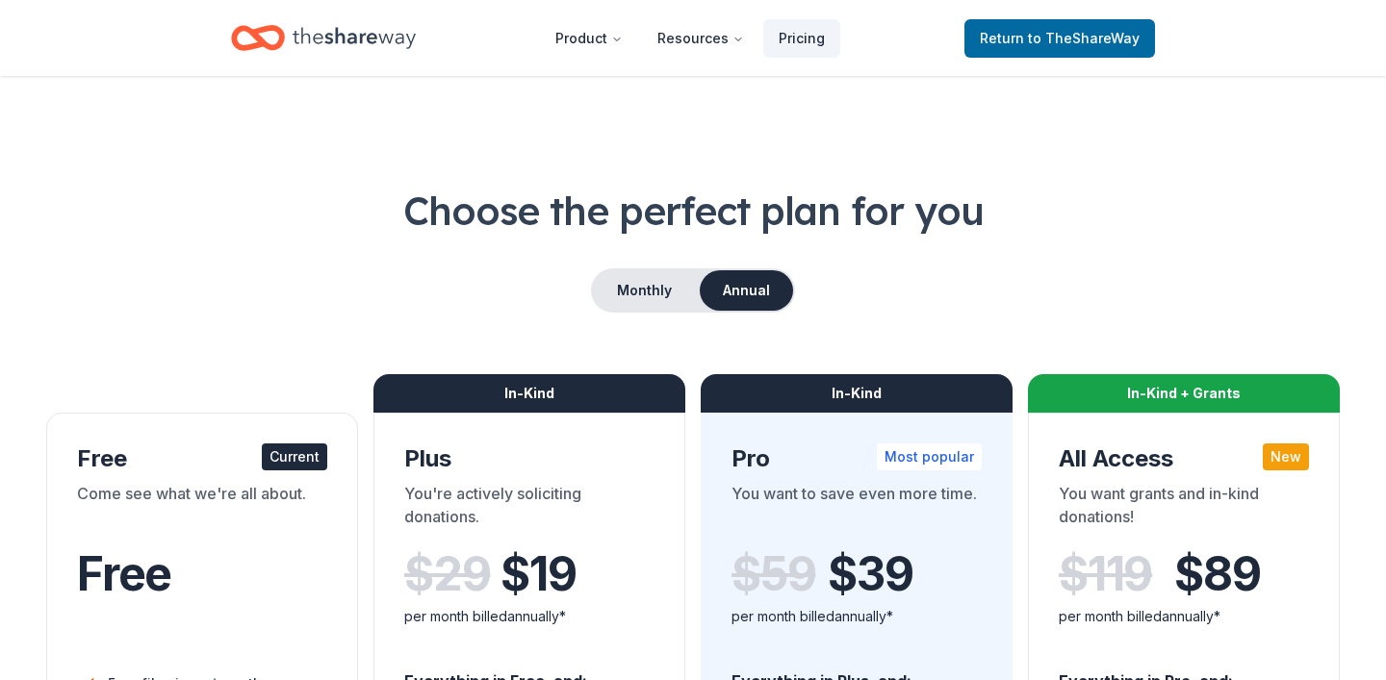
scroll to position [551, 0]
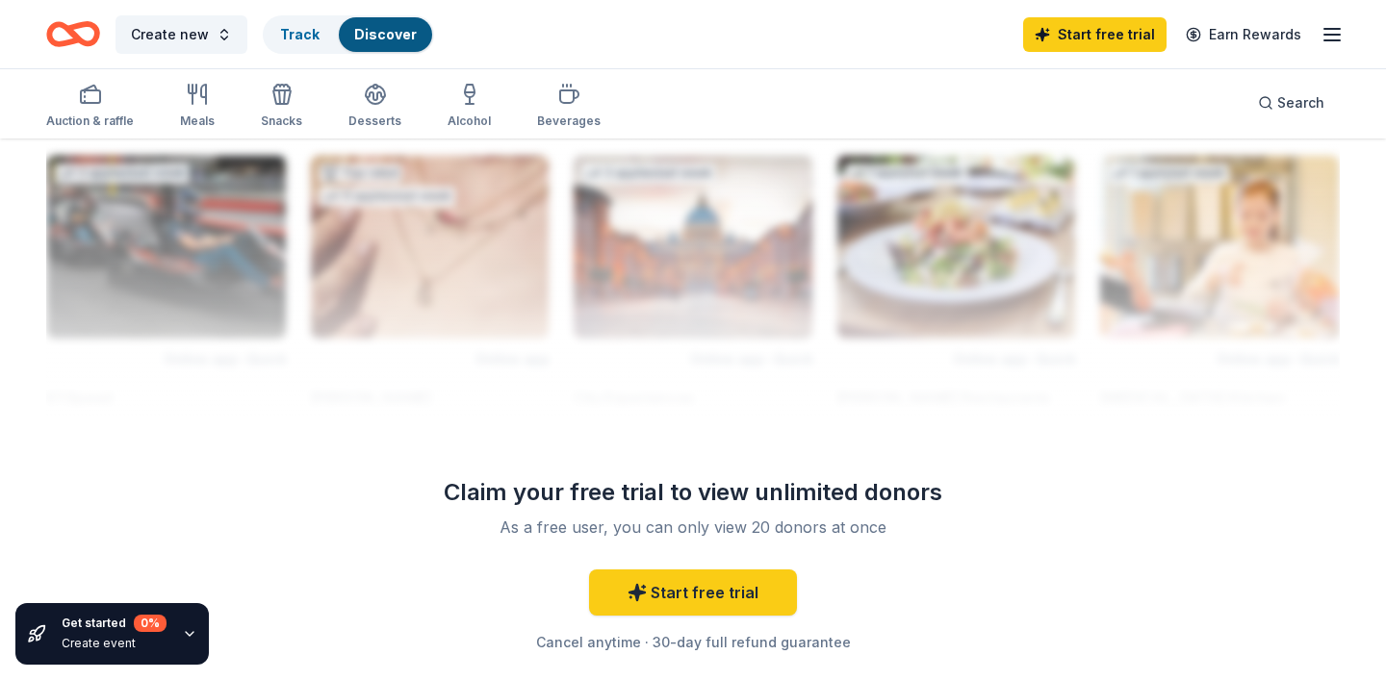
scroll to position [1682, 0]
